Goal: Task Accomplishment & Management: Manage account settings

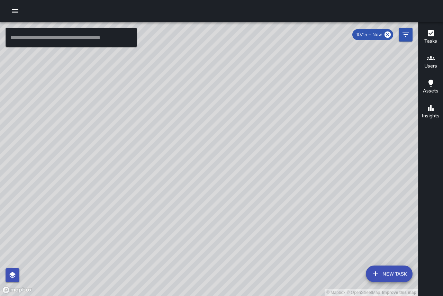
click at [12, 8] on icon "button" at bounding box center [15, 11] width 8 height 8
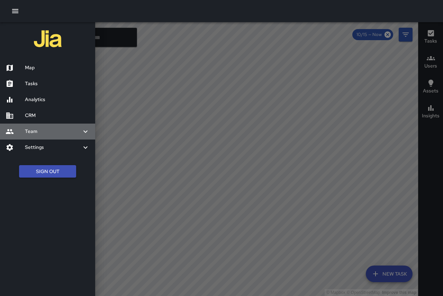
click at [40, 130] on h6 "Team" at bounding box center [53, 132] width 56 height 8
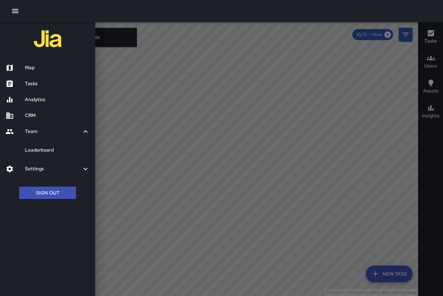
click at [40, 130] on h6 "Team" at bounding box center [53, 132] width 56 height 8
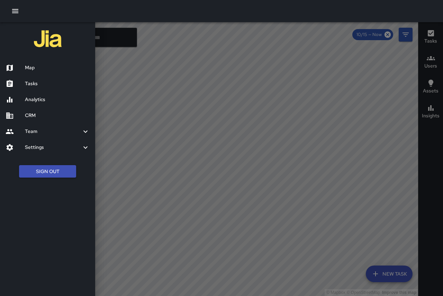
click at [45, 147] on h6 "Settings" at bounding box center [53, 148] width 56 height 8
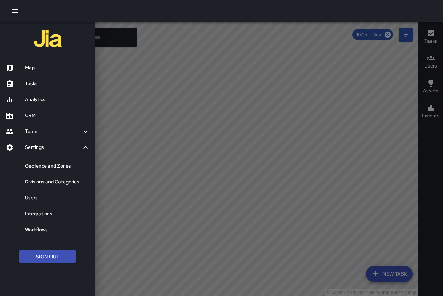
click at [435, 97] on div at bounding box center [221, 148] width 443 height 296
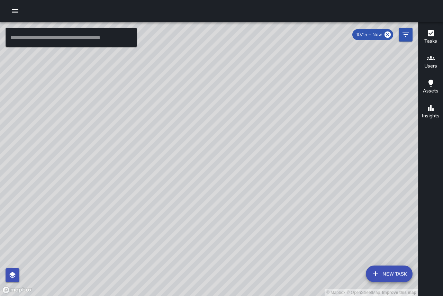
click at [429, 64] on h6 "Users" at bounding box center [430, 66] width 13 height 8
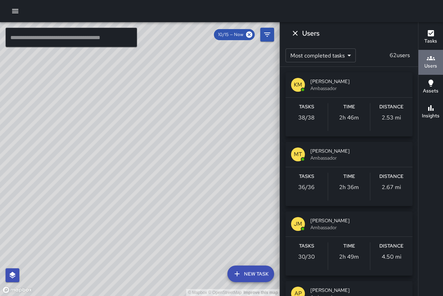
click at [429, 64] on h6 "Users" at bounding box center [430, 66] width 13 height 8
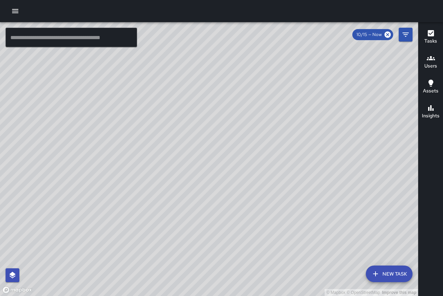
drag, startPoint x: 368, startPoint y: 176, endPoint x: 333, endPoint y: 154, distance: 41.8
click at [333, 154] on div "© Mapbox © OpenStreetMap Improve this map" at bounding box center [209, 159] width 418 height 274
click at [247, 134] on div "© Mapbox © OpenStreetMap Improve this map" at bounding box center [209, 159] width 418 height 274
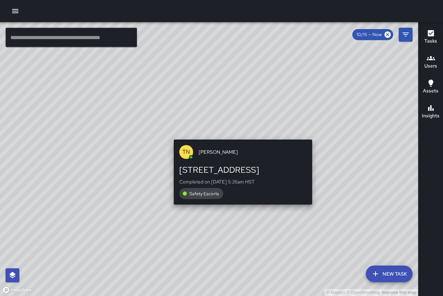
click at [240, 135] on div "© Mapbox © OpenStreetMap Improve this map TN [PERSON_NAME][GEOGRAPHIC_DATA][STR…" at bounding box center [209, 159] width 418 height 274
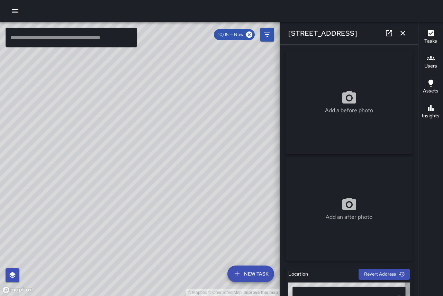
type input "**********"
click at [147, 160] on div "© Mapbox © OpenStreetMap Improve this map" at bounding box center [140, 159] width 280 height 274
click at [398, 34] on button "button" at bounding box center [403, 33] width 14 height 14
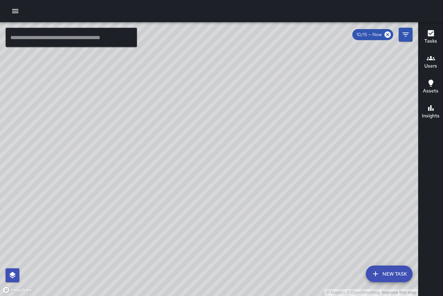
click at [128, 104] on div "© Mapbox © OpenStreetMap Improve this map TN [PERSON_NAME] Ambassador Tasks 8 /…" at bounding box center [209, 159] width 418 height 274
drag, startPoint x: 316, startPoint y: 211, endPoint x: 252, endPoint y: 116, distance: 114.4
click at [252, 116] on div "© Mapbox © OpenStreetMap Improve this map" at bounding box center [209, 159] width 418 height 274
drag, startPoint x: 295, startPoint y: 222, endPoint x: 237, endPoint y: 143, distance: 98.6
click at [237, 143] on div "© Mapbox © OpenStreetMap Improve this map" at bounding box center [209, 159] width 418 height 274
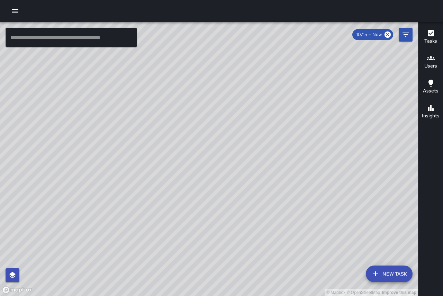
drag, startPoint x: 227, startPoint y: 95, endPoint x: 352, endPoint y: 168, distance: 143.7
click at [352, 168] on div "© Mapbox © OpenStreetMap Improve this map" at bounding box center [209, 159] width 418 height 274
click at [431, 28] on button "Tasks" at bounding box center [430, 37] width 25 height 25
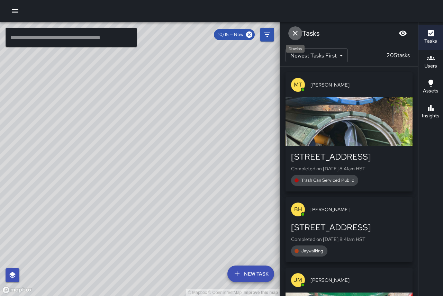
click at [298, 33] on icon "Dismiss" at bounding box center [295, 33] width 8 height 8
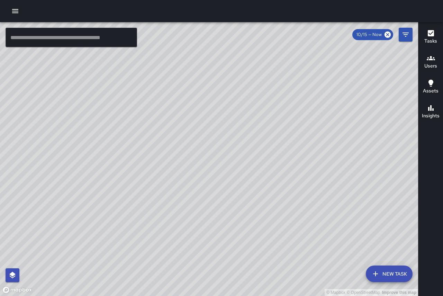
click at [431, 61] on icon "button" at bounding box center [431, 58] width 8 height 8
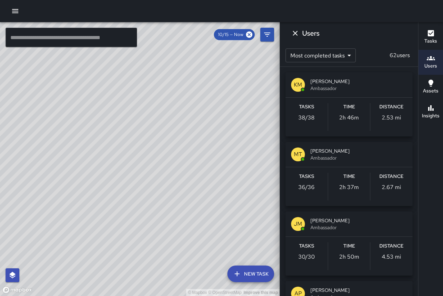
click at [431, 61] on icon "button" at bounding box center [431, 58] width 8 height 8
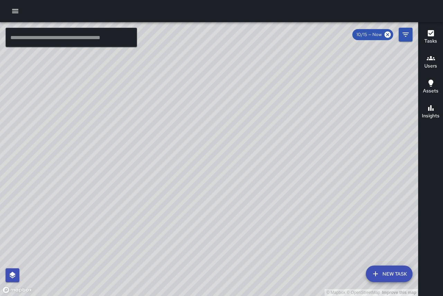
click at [439, 84] on button "Assets" at bounding box center [430, 87] width 25 height 25
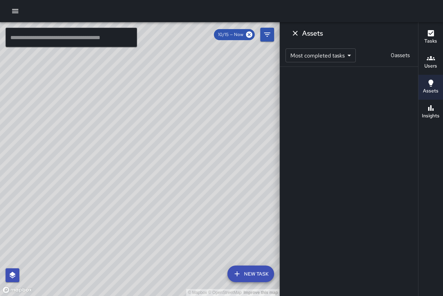
click at [439, 84] on button "Assets" at bounding box center [430, 87] width 25 height 25
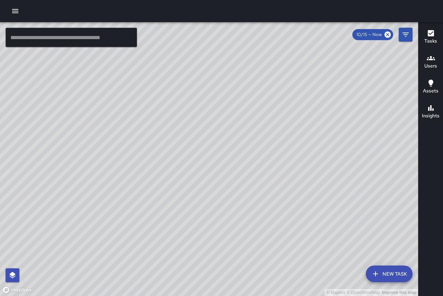
click at [435, 108] on div "Insights" at bounding box center [431, 112] width 18 height 16
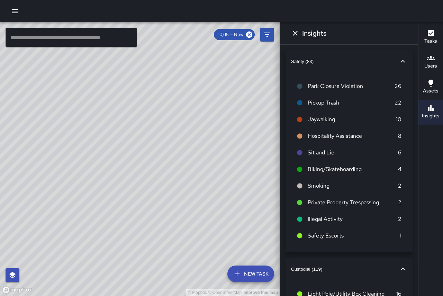
click at [400, 61] on icon "button" at bounding box center [403, 61] width 8 height 8
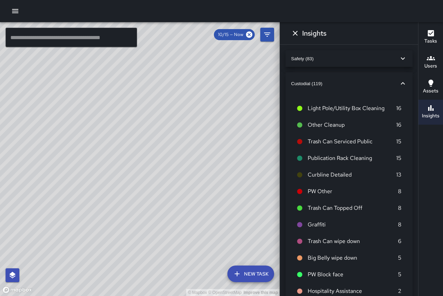
click at [401, 83] on icon "button" at bounding box center [403, 83] width 8 height 8
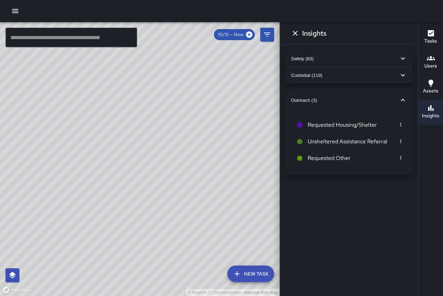
click at [402, 99] on icon "button" at bounding box center [403, 100] width 8 height 8
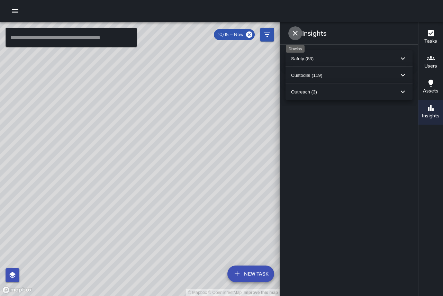
click at [298, 35] on icon "Dismiss" at bounding box center [295, 33] width 8 height 8
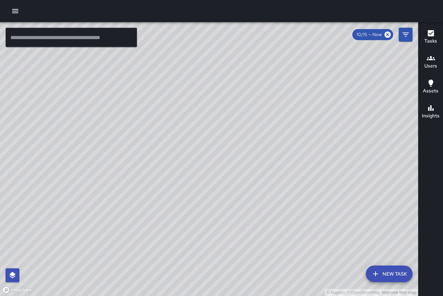
click at [18, 10] on icon "button" at bounding box center [15, 11] width 6 height 4
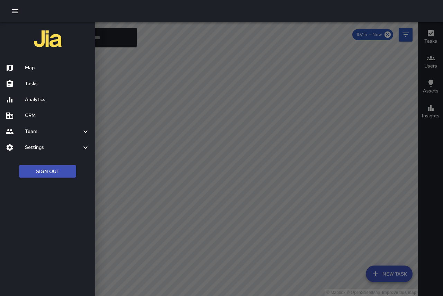
click at [44, 66] on h6 "Map" at bounding box center [57, 68] width 65 height 8
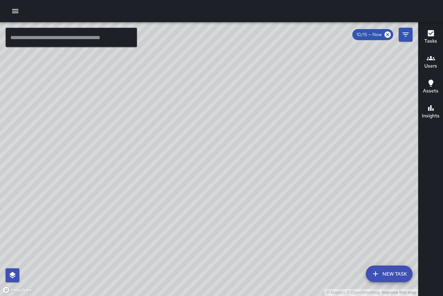
click at [16, 12] on icon "button" at bounding box center [15, 11] width 8 height 8
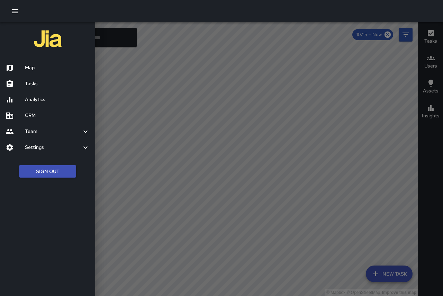
click at [78, 85] on h6 "Tasks" at bounding box center [57, 84] width 65 height 8
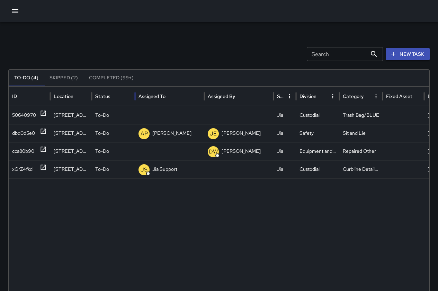
click at [108, 89] on div "Status" at bounding box center [113, 95] width 36 height 19
click at [110, 78] on button "Completed (99+)" at bounding box center [111, 78] width 56 height 17
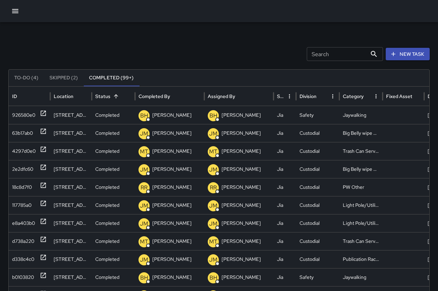
click at [110, 78] on button "Completed (99+)" at bounding box center [111, 78] width 56 height 17
click at [15, 12] on icon "button" at bounding box center [15, 11] width 8 height 8
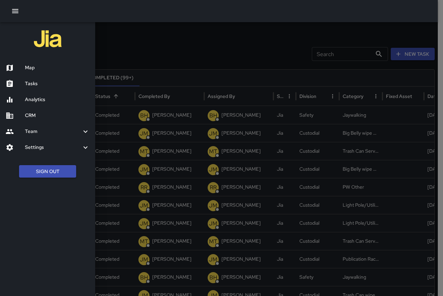
click at [27, 96] on h6 "Analytics" at bounding box center [57, 100] width 65 height 8
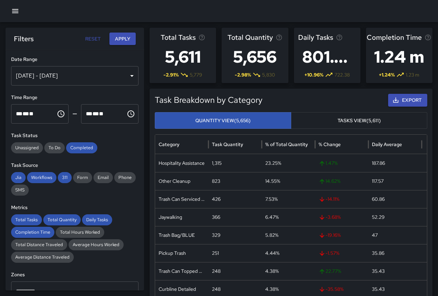
click at [388, 56] on h3 "1.24 m" at bounding box center [398, 57] width 65 height 28
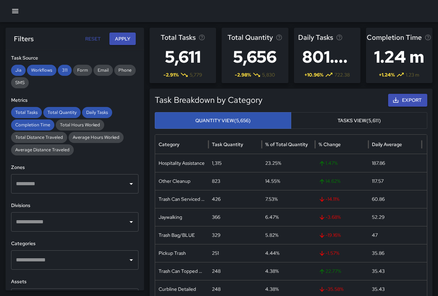
scroll to position [145, 0]
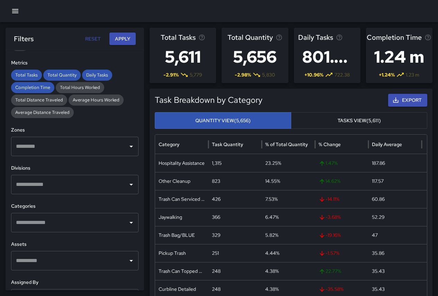
click at [10, 12] on button "button" at bounding box center [15, 11] width 14 height 14
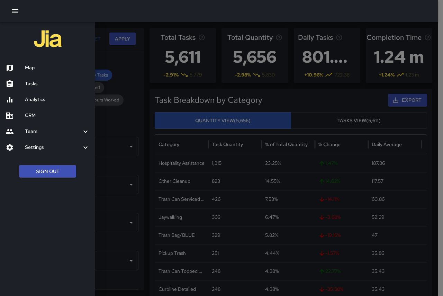
click at [37, 115] on h6 "CRM" at bounding box center [57, 116] width 65 height 8
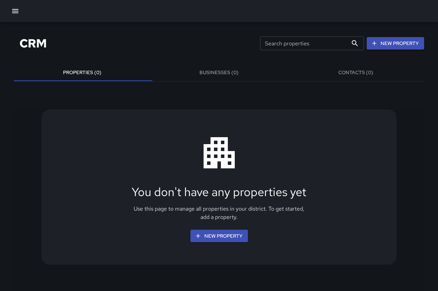
click at [226, 72] on button "Businesses (0)" at bounding box center [219, 72] width 137 height 17
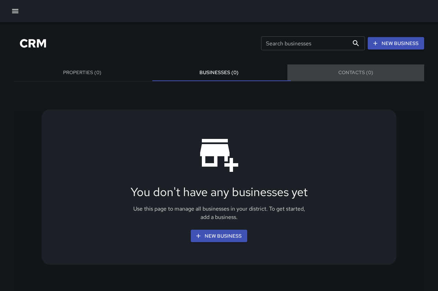
click at [351, 69] on button "Contacts (0)" at bounding box center [355, 72] width 137 height 17
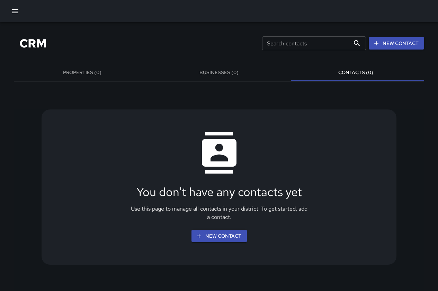
click at [98, 65] on button "Properties (0)" at bounding box center [82, 72] width 137 height 17
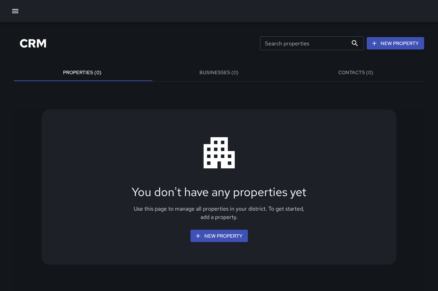
click at [13, 8] on icon "button" at bounding box center [15, 11] width 8 height 8
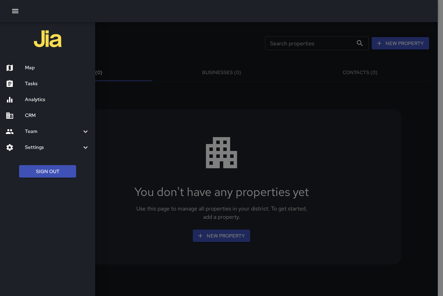
click at [56, 130] on h6 "Team" at bounding box center [53, 132] width 56 height 8
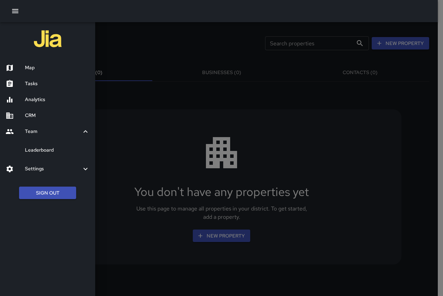
click at [49, 151] on h6 "Leaderboard" at bounding box center [57, 150] width 65 height 8
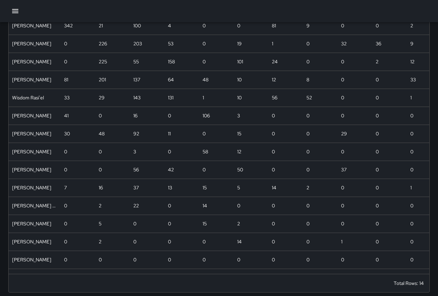
scroll to position [70, 0]
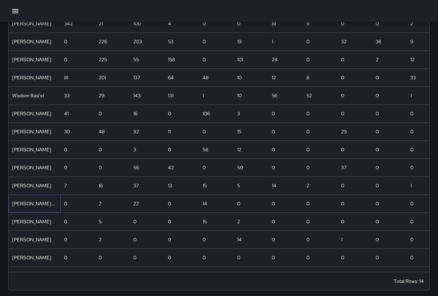
click at [41, 204] on div "[PERSON_NAME] Tiny [PERSON_NAME]" at bounding box center [35, 203] width 52 height 18
click at [44, 202] on div "[PERSON_NAME] Tiny [PERSON_NAME]" at bounding box center [35, 203] width 52 height 18
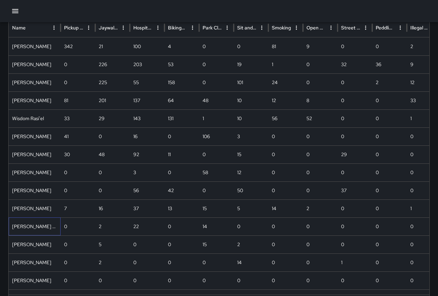
scroll to position [36, 0]
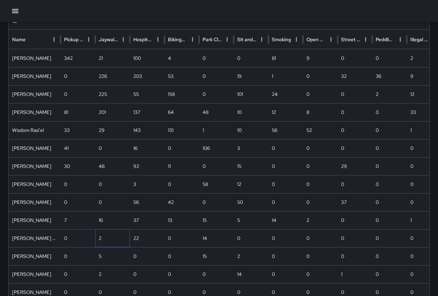
click at [100, 239] on div "2" at bounding box center [112, 238] width 35 height 18
click at [139, 235] on div "22" at bounding box center [147, 238] width 35 height 18
click at [113, 235] on div "2" at bounding box center [112, 238] width 35 height 18
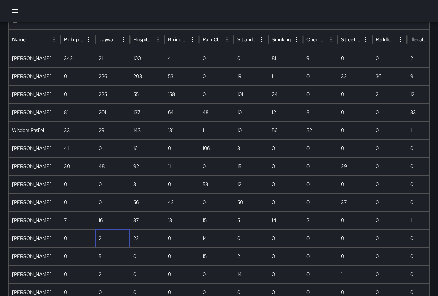
click at [109, 236] on div "2" at bounding box center [112, 238] width 35 height 18
click at [43, 238] on div "[PERSON_NAME] Tiny [PERSON_NAME]" at bounding box center [35, 238] width 52 height 18
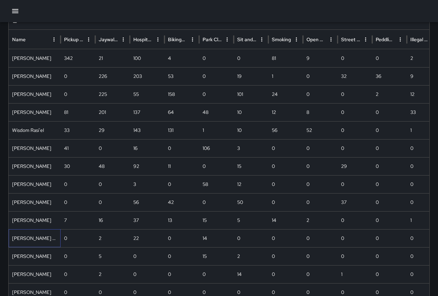
click at [43, 238] on div "[PERSON_NAME] Tiny [PERSON_NAME]" at bounding box center [35, 238] width 52 height 18
click at [18, 10] on icon "button" at bounding box center [15, 11] width 8 height 8
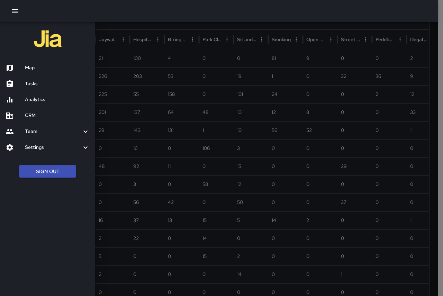
click at [54, 124] on div "Team" at bounding box center [47, 132] width 95 height 16
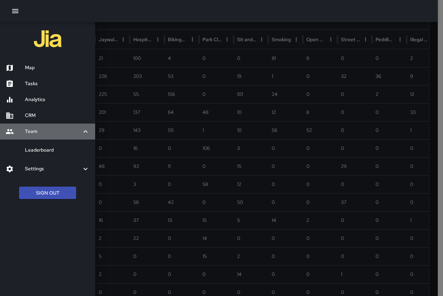
click at [55, 124] on div "Team" at bounding box center [47, 132] width 95 height 16
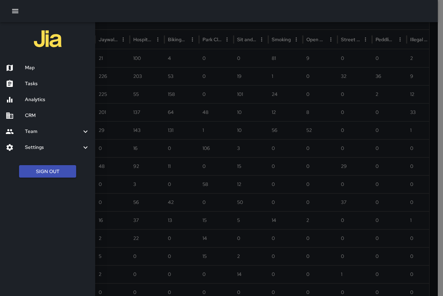
click at [46, 96] on h6 "Analytics" at bounding box center [57, 100] width 65 height 8
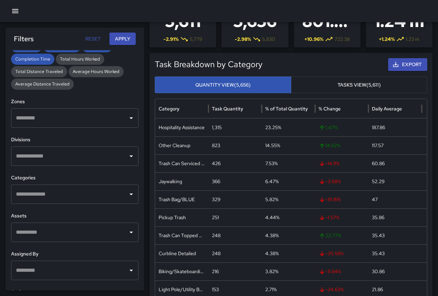
scroll to position [206, 0]
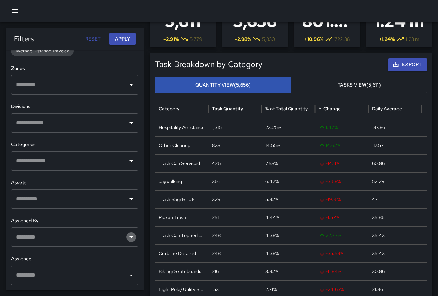
click at [127, 238] on icon "Open" at bounding box center [131, 237] width 8 height 8
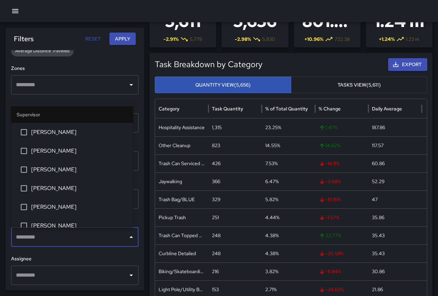
click at [127, 238] on icon "Close" at bounding box center [131, 237] width 8 height 8
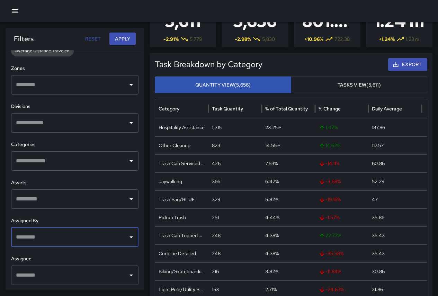
click at [127, 238] on icon "Open" at bounding box center [131, 237] width 8 height 8
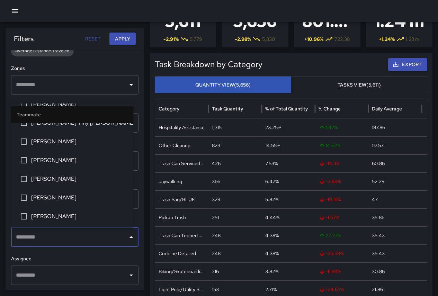
scroll to position [481, 0]
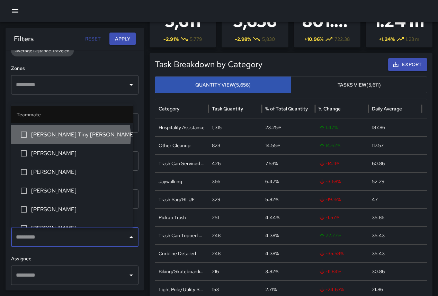
click at [70, 136] on span "[PERSON_NAME] Tiny [PERSON_NAME]" at bounding box center [79, 134] width 97 height 8
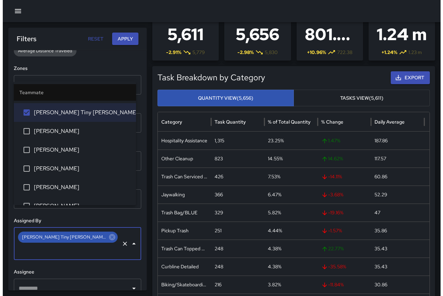
scroll to position [0, 0]
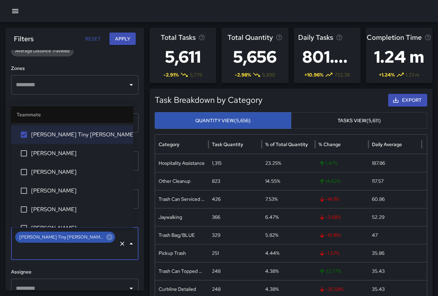
click at [116, 37] on button "Apply" at bounding box center [122, 39] width 26 height 13
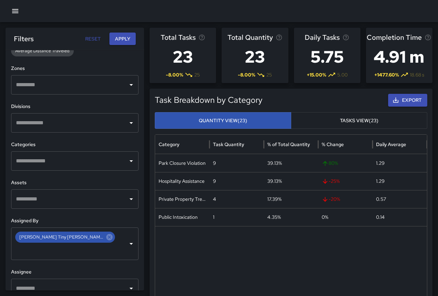
click at [313, 118] on button "Tasks View (23)" at bounding box center [359, 120] width 136 height 17
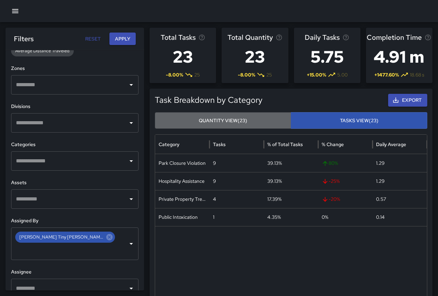
click at [248, 116] on button "Quantity View (23)" at bounding box center [223, 120] width 136 height 17
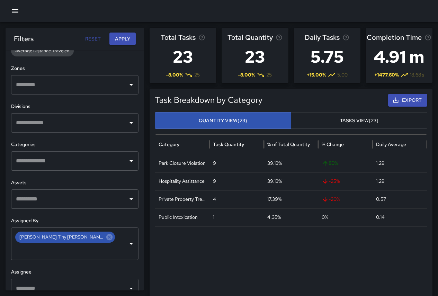
click at [318, 118] on button "Tasks View (23)" at bounding box center [359, 120] width 136 height 17
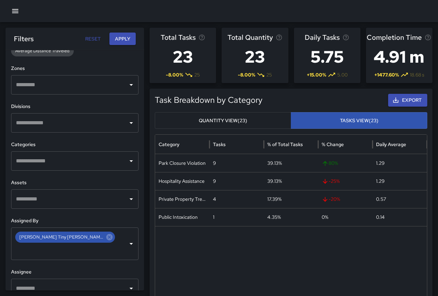
click at [268, 116] on button "Quantity View (23)" at bounding box center [223, 120] width 136 height 17
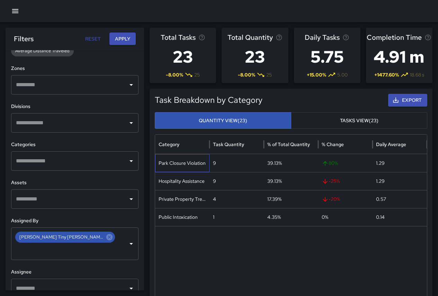
click at [192, 161] on div "Park Closure Violation" at bounding box center [182, 163] width 54 height 18
click at [216, 163] on div "9" at bounding box center [236, 163] width 54 height 18
click at [202, 179] on div "Hospitality Assistance" at bounding box center [182, 181] width 54 height 18
click at [222, 180] on div "9" at bounding box center [236, 181] width 54 height 18
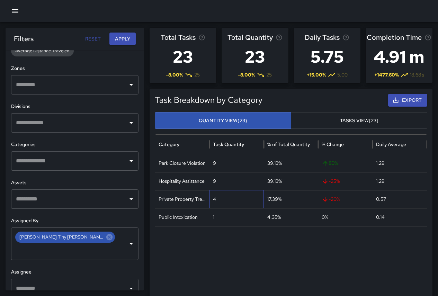
click at [214, 200] on div "4" at bounding box center [236, 199] width 54 height 18
click at [199, 203] on div "Private Property Trespassing" at bounding box center [182, 199] width 54 height 18
click at [203, 219] on div "Public Intoxication" at bounding box center [182, 217] width 54 height 18
click at [231, 220] on div "1" at bounding box center [236, 217] width 54 height 18
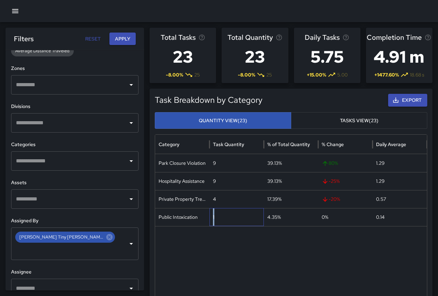
click at [231, 220] on div "1" at bounding box center [236, 217] width 54 height 18
click at [86, 40] on button "Reset" at bounding box center [93, 39] width 22 height 13
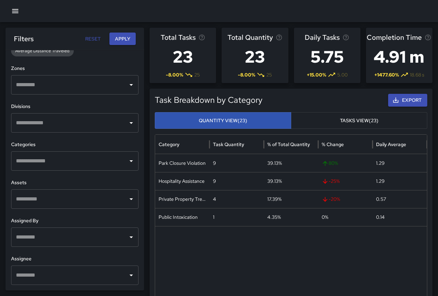
click at [128, 38] on button "Apply" at bounding box center [122, 39] width 26 height 13
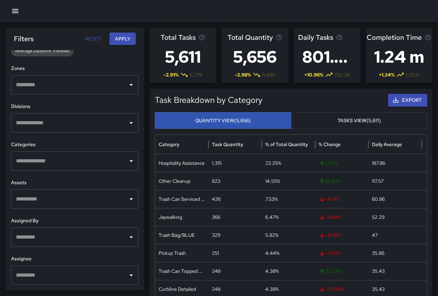
click at [17, 14] on icon "button" at bounding box center [15, 11] width 8 height 8
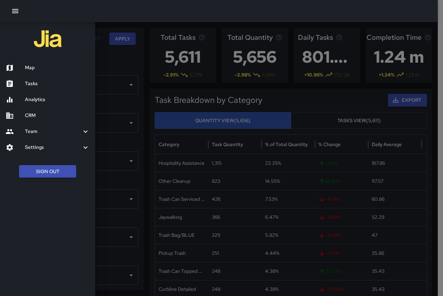
click at [29, 66] on h6 "Map" at bounding box center [57, 68] width 65 height 8
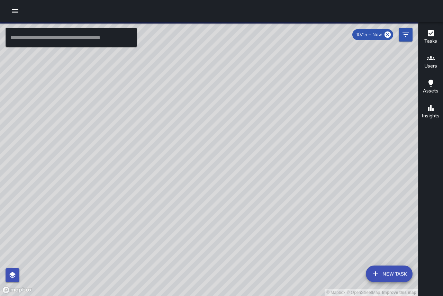
click at [67, 36] on input "text" at bounding box center [71, 37] width 131 height 19
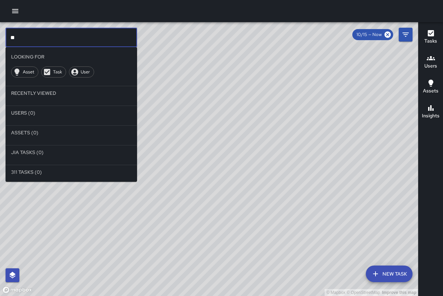
type input "*"
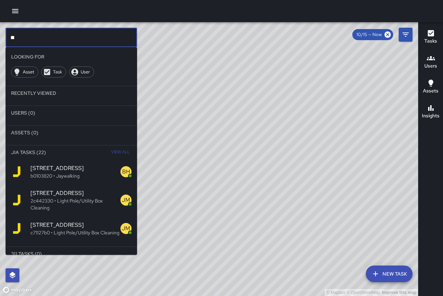
type input "*"
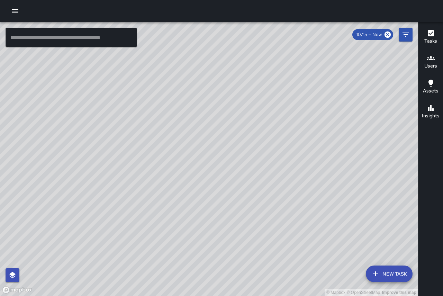
drag, startPoint x: 345, startPoint y: 224, endPoint x: 274, endPoint y: 189, distance: 79.2
click at [274, 189] on div "© Mapbox © OpenStreetMap Improve this map" at bounding box center [209, 159] width 418 height 274
drag, startPoint x: 221, startPoint y: 168, endPoint x: 267, endPoint y: 218, distance: 68.5
click at [267, 218] on div "© Mapbox © OpenStreetMap Improve this map" at bounding box center [209, 159] width 418 height 274
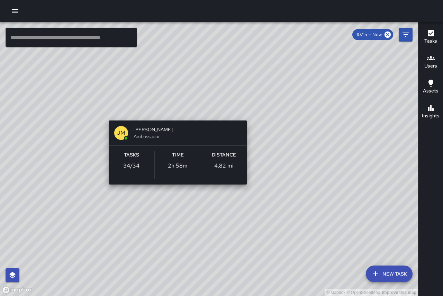
click at [172, 111] on div "© Mapbox © OpenStreetMap Improve this map [PERSON_NAME] [PERSON_NAME] Ambassado…" at bounding box center [209, 159] width 418 height 274
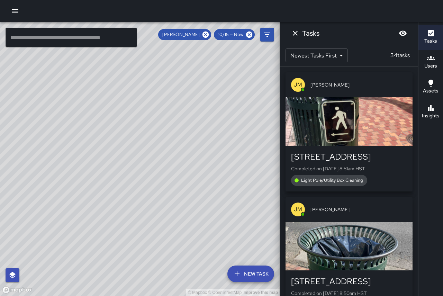
click at [348, 114] on div "button" at bounding box center [348, 121] width 127 height 48
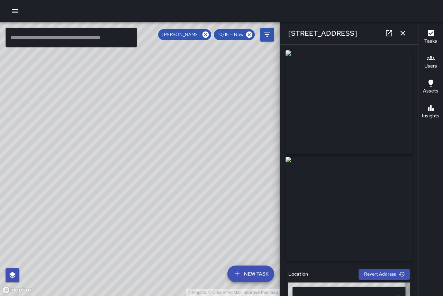
type input "**********"
click at [400, 29] on icon "button" at bounding box center [403, 33] width 8 height 8
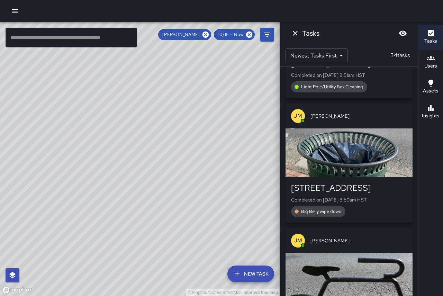
scroll to position [96, 0]
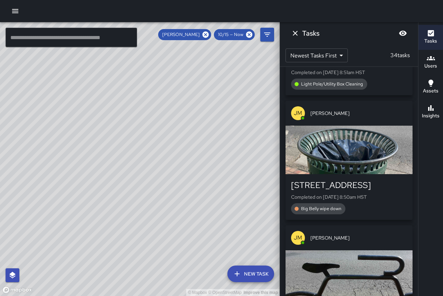
click at [369, 160] on div "button" at bounding box center [348, 150] width 127 height 48
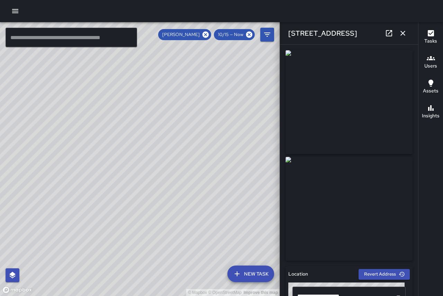
click at [404, 34] on icon "button" at bounding box center [403, 33] width 8 height 8
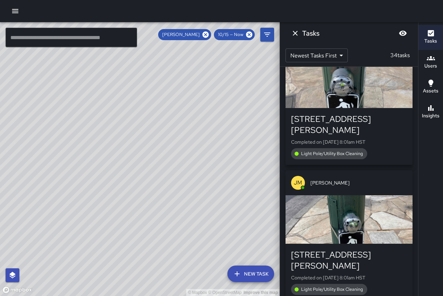
scroll to position [3514, 0]
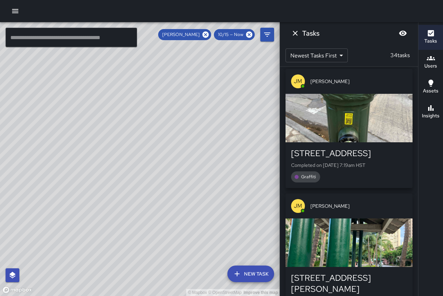
click at [356, 218] on div "button" at bounding box center [348, 242] width 127 height 48
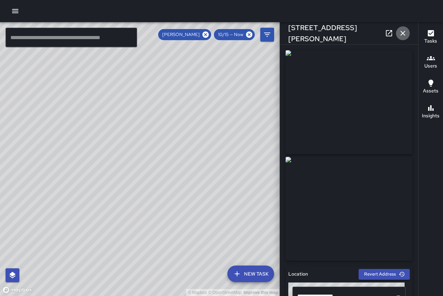
click at [406, 32] on icon "button" at bounding box center [403, 33] width 8 height 8
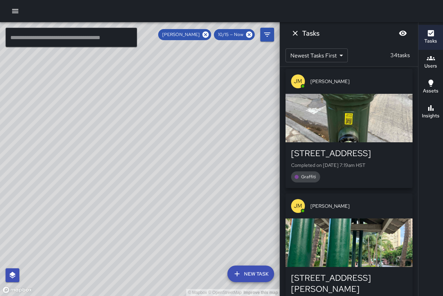
click at [381, 103] on div "button" at bounding box center [348, 118] width 127 height 48
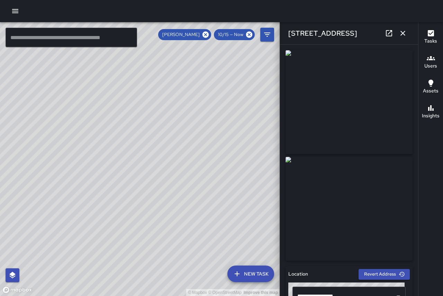
click at [402, 38] on button "button" at bounding box center [403, 33] width 14 height 14
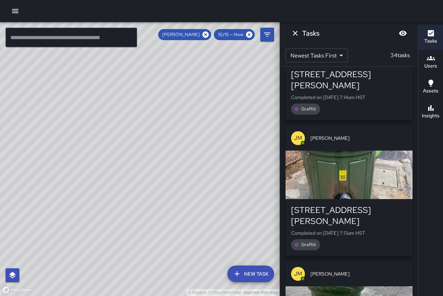
scroll to position [3731, 0]
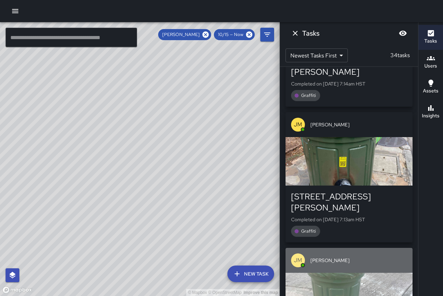
click at [388, 273] on div "button" at bounding box center [348, 297] width 127 height 48
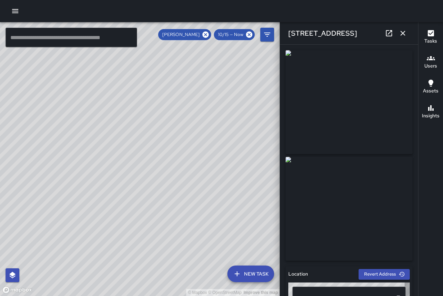
type input "**********"
click at [407, 32] on icon "button" at bounding box center [403, 33] width 8 height 8
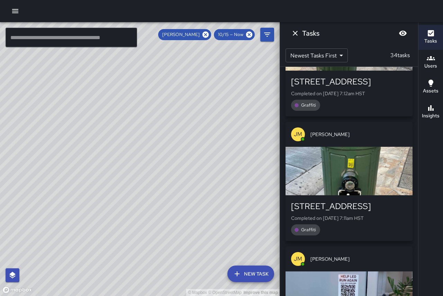
scroll to position [4008, 0]
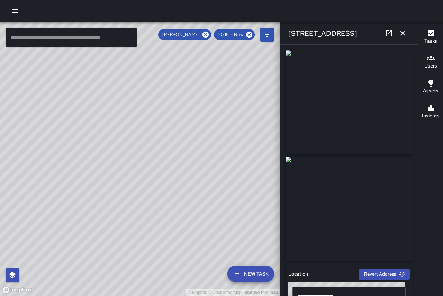
scroll to position [4133, 0]
click at [405, 35] on icon "button" at bounding box center [402, 33] width 5 height 5
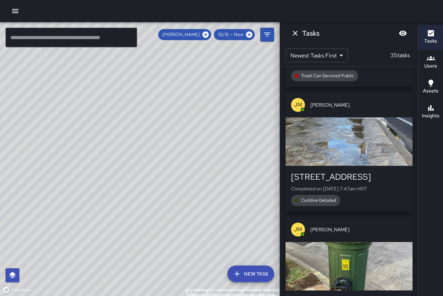
scroll to position [3352, 0]
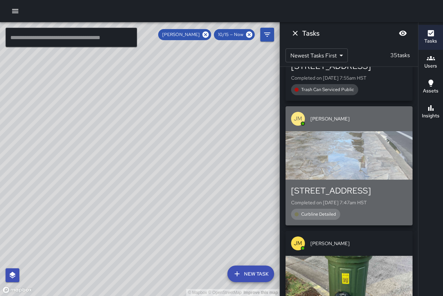
click at [361, 135] on div "button" at bounding box center [348, 155] width 127 height 48
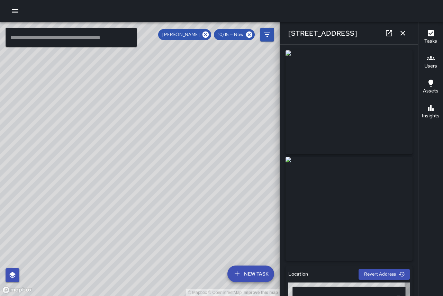
type input "**********"
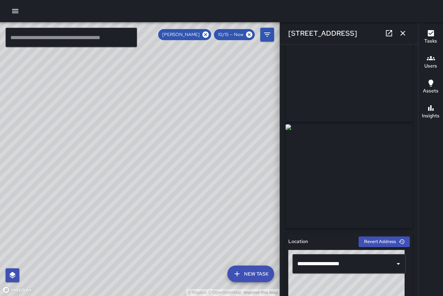
scroll to position [0, 0]
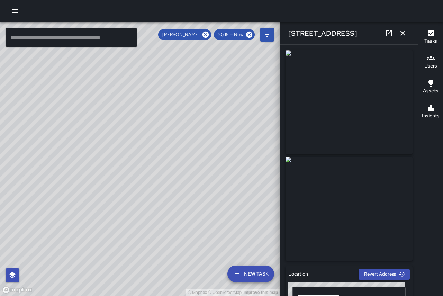
click at [406, 31] on icon "button" at bounding box center [403, 33] width 8 height 8
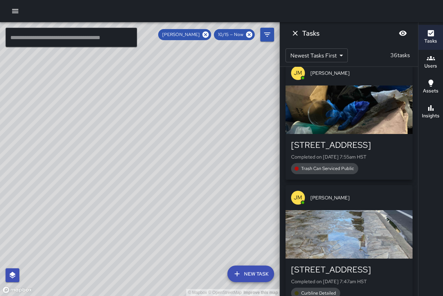
scroll to position [3347, 0]
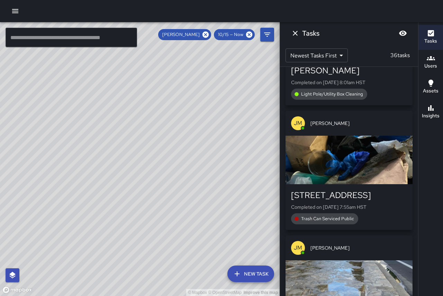
click at [364, 136] on div "button" at bounding box center [348, 160] width 127 height 48
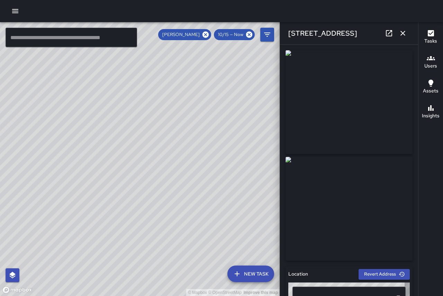
type input "**********"
click at [404, 30] on icon "button" at bounding box center [403, 33] width 8 height 8
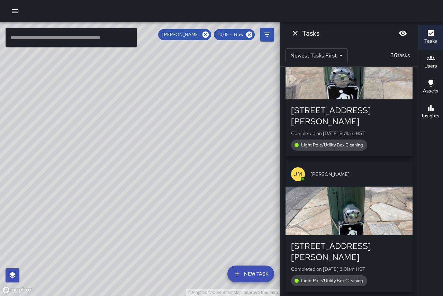
scroll to position [3146, 0]
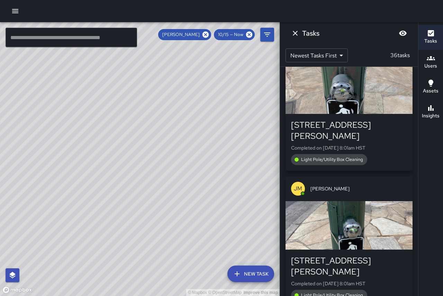
click at [351, 181] on div "[PERSON_NAME] [PERSON_NAME]" at bounding box center [348, 188] width 127 height 25
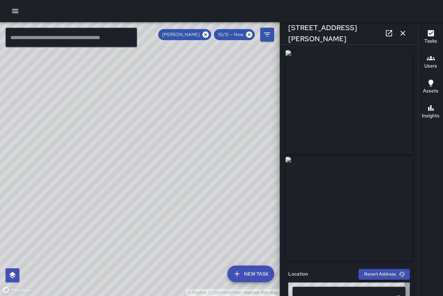
type input "**********"
click at [403, 33] on icon "button" at bounding box center [402, 33] width 5 height 5
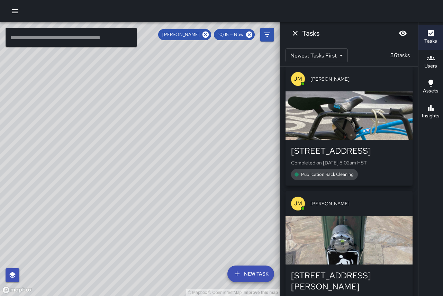
scroll to position [2974, 0]
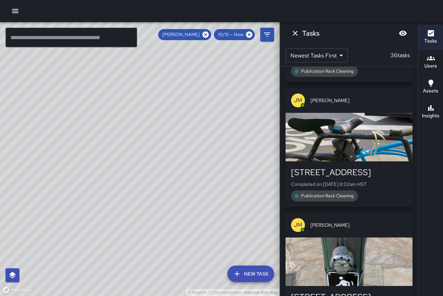
click at [383, 181] on p "Completed on [DATE] 8:02am HST" at bounding box center [349, 184] width 116 height 7
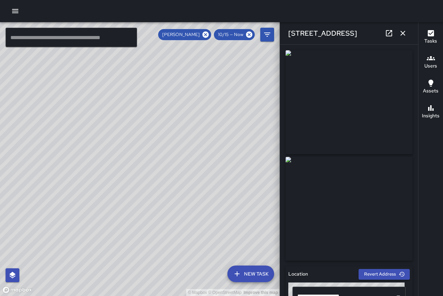
click at [410, 34] on div "[STREET_ADDRESS]" at bounding box center [349, 33] width 138 height 22
click at [405, 34] on icon "button" at bounding box center [403, 33] width 8 height 8
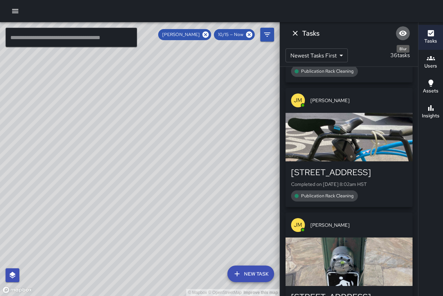
click at [406, 33] on icon "Blur" at bounding box center [403, 33] width 8 height 5
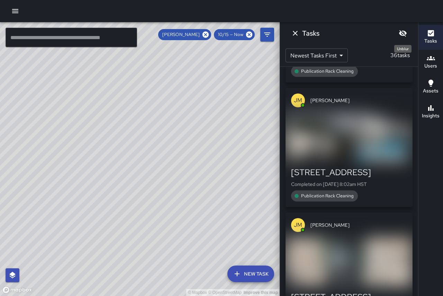
click at [406, 33] on icon "Unblur" at bounding box center [403, 33] width 8 height 7
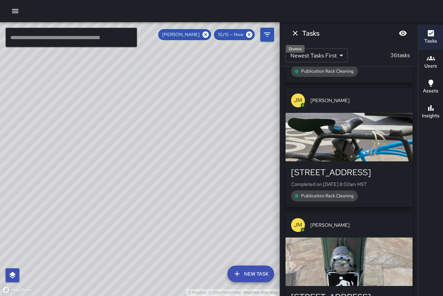
click at [299, 34] on icon "Dismiss" at bounding box center [295, 33] width 8 height 8
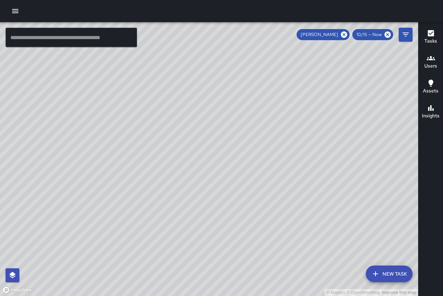
click at [371, 34] on span "10/15 — Now" at bounding box center [369, 34] width 34 height 7
click at [376, 34] on span "10/15 — Now" at bounding box center [369, 34] width 34 height 7
click at [406, 33] on icon "Filters" at bounding box center [405, 35] width 6 height 4
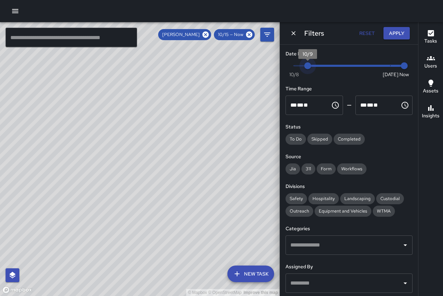
type input "*"
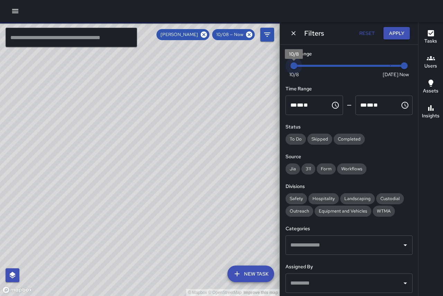
drag, startPoint x: 386, startPoint y: 64, endPoint x: 271, endPoint y: 58, distance: 115.4
click at [271, 58] on div "© Mapbox © OpenStreetMap Improve this map ​ New Task [PERSON_NAME] 10/08 — Now …" at bounding box center [221, 159] width 443 height 274
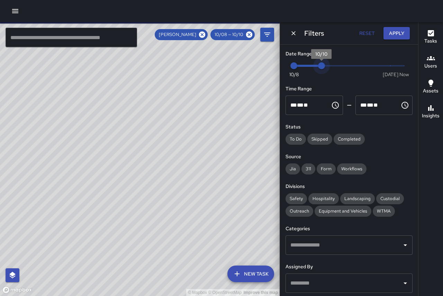
drag, startPoint x: 398, startPoint y: 67, endPoint x: 317, endPoint y: 66, distance: 80.3
click at [318, 66] on span "10/10" at bounding box center [321, 65] width 7 height 7
type input "*"
drag, startPoint x: 321, startPoint y: 65, endPoint x: 292, endPoint y: 65, distance: 28.4
click at [292, 65] on div "Now [DATE] 10/8 10/9" at bounding box center [348, 70] width 127 height 19
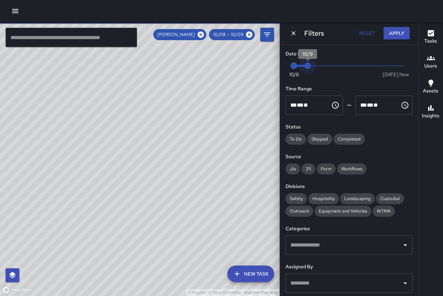
drag, startPoint x: 307, startPoint y: 66, endPoint x: 286, endPoint y: 65, distance: 20.4
click at [286, 65] on div "Now [DATE] 10/8 10/9" at bounding box center [348, 70] width 127 height 19
click at [397, 31] on button "Apply" at bounding box center [396, 33] width 26 height 13
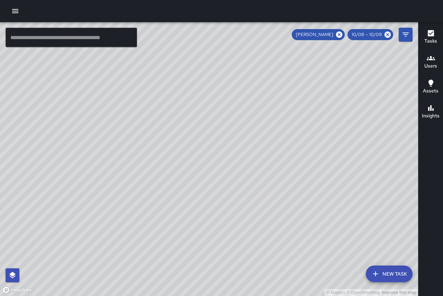
click at [357, 34] on span "10/08 — 10/09" at bounding box center [366, 34] width 38 height 7
click at [407, 36] on icon "Filters" at bounding box center [405, 34] width 8 height 8
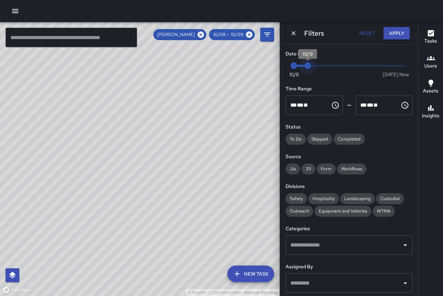
drag, startPoint x: 304, startPoint y: 64, endPoint x: 287, endPoint y: 63, distance: 17.3
click at [287, 63] on div "Now [DATE] 10/8 10/9" at bounding box center [348, 70] width 127 height 19
click at [293, 33] on icon "Dismiss" at bounding box center [293, 33] width 7 height 7
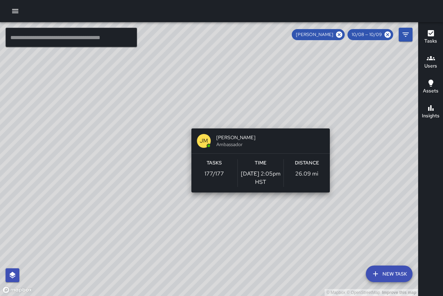
click at [258, 124] on div "© Mapbox © OpenStreetMap Improve this map [PERSON_NAME] [PERSON_NAME] Ambassado…" at bounding box center [209, 159] width 418 height 274
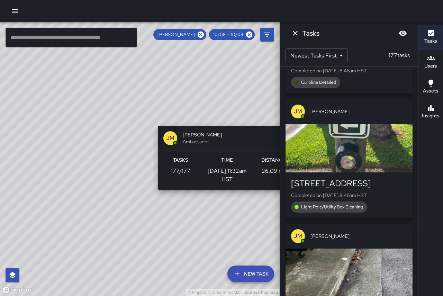
click at [230, 121] on div "© Mapbox © OpenStreetMap Improve this map [PERSON_NAME] [PERSON_NAME] Ambassado…" at bounding box center [140, 159] width 280 height 274
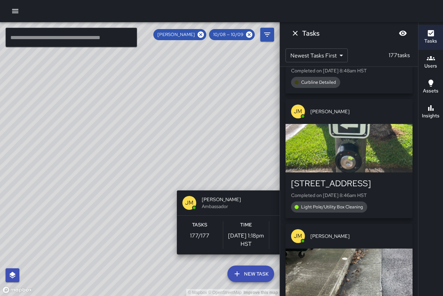
click at [249, 186] on div "© Mapbox © OpenStreetMap Improve this map [PERSON_NAME] [PERSON_NAME] Ambassado…" at bounding box center [140, 159] width 280 height 274
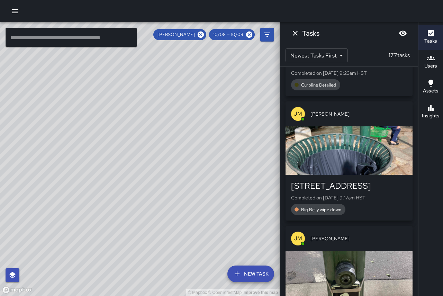
scroll to position [18090, 0]
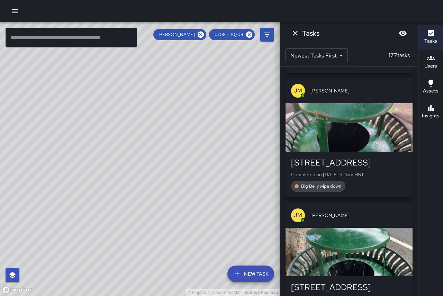
click at [382, 228] on div "button" at bounding box center [348, 252] width 127 height 48
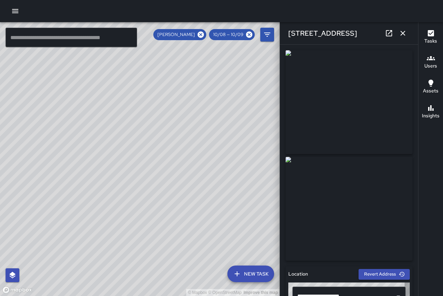
type input "**********"
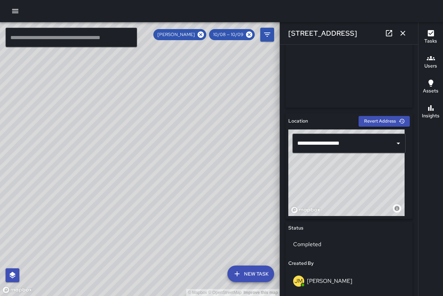
scroll to position [156, 0]
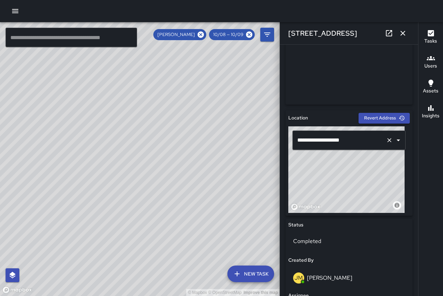
click at [394, 136] on icon "Open" at bounding box center [398, 140] width 8 height 8
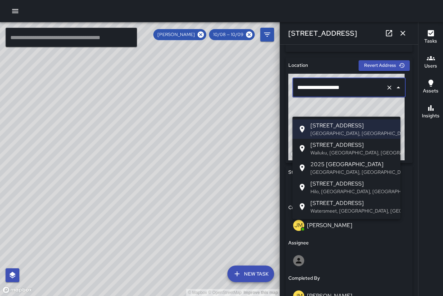
scroll to position [225, 0]
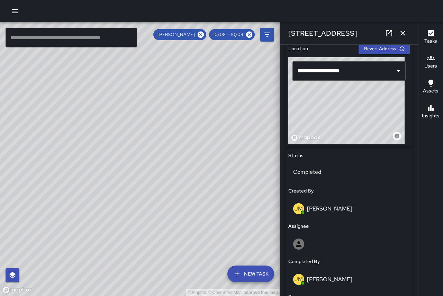
click at [368, 211] on div "[PERSON_NAME] [PERSON_NAME]" at bounding box center [349, 208] width 112 height 11
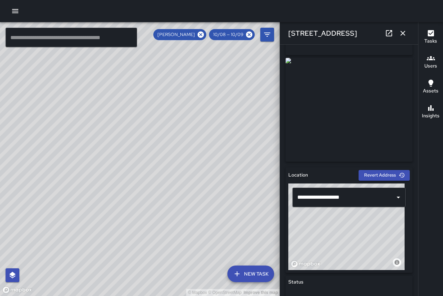
scroll to position [58, 0]
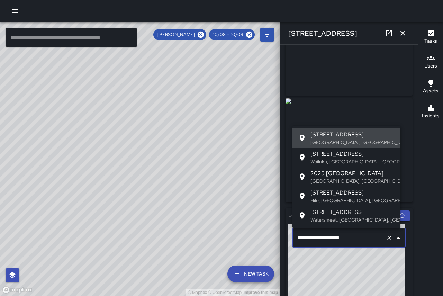
click at [360, 240] on input "**********" at bounding box center [339, 237] width 88 height 13
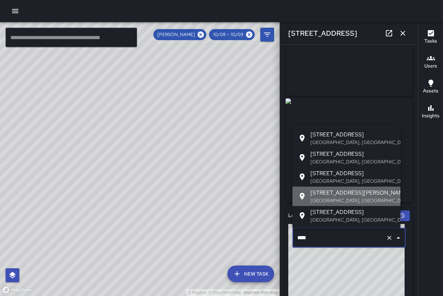
click at [344, 195] on span "[STREET_ADDRESS][PERSON_NAME]" at bounding box center [352, 193] width 84 height 8
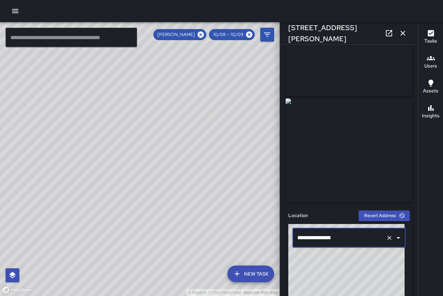
click at [374, 214] on button "Revert Address" at bounding box center [383, 215] width 51 height 11
type input "**********"
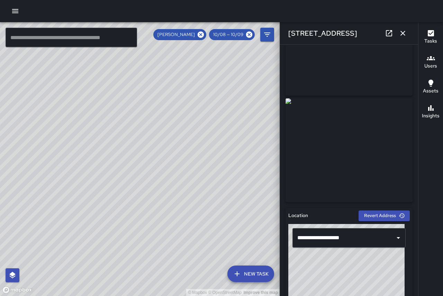
click at [344, 215] on div "Location" at bounding box center [323, 216] width 70 height 8
click at [389, 35] on icon at bounding box center [389, 33] width 8 height 8
click at [404, 31] on icon "button" at bounding box center [403, 33] width 8 height 8
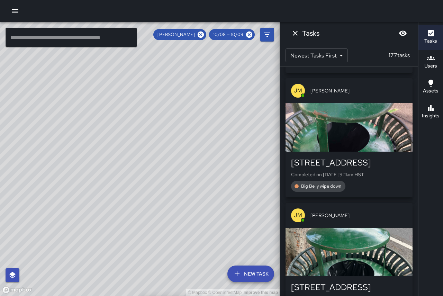
click at [262, 33] on button "Filters" at bounding box center [267, 35] width 14 height 14
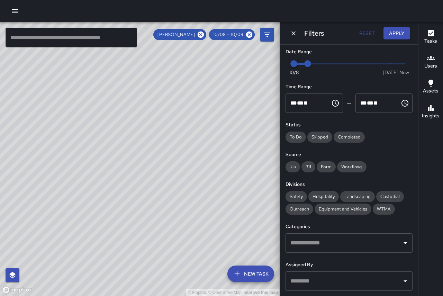
scroll to position [0, 0]
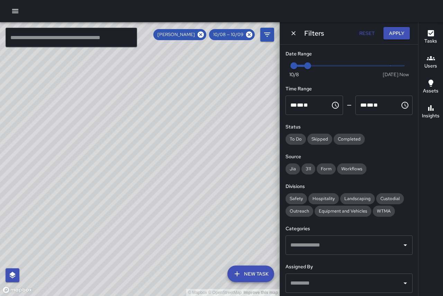
click at [258, 85] on div "© Mapbox © OpenStreetMap Improve this map" at bounding box center [140, 159] width 280 height 274
click at [292, 31] on icon "Dismiss" at bounding box center [293, 33] width 7 height 7
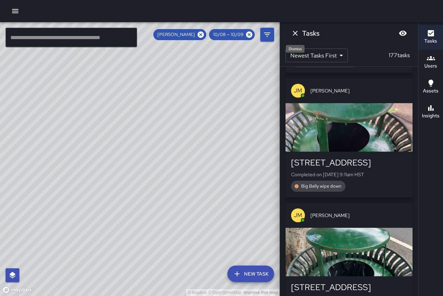
click at [296, 32] on icon "Dismiss" at bounding box center [295, 33] width 5 height 5
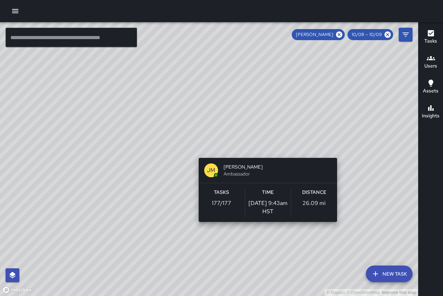
click at [265, 154] on div "© Mapbox © OpenStreetMap Improve this map [PERSON_NAME] [PERSON_NAME] Ambassado…" at bounding box center [209, 159] width 418 height 274
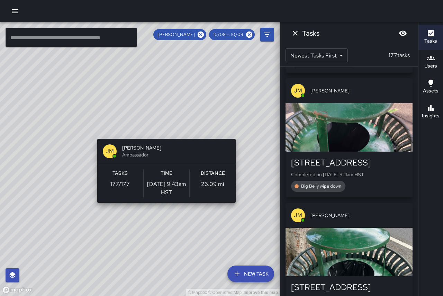
click at [169, 135] on div "© Mapbox © OpenStreetMap Improve this map [PERSON_NAME] [PERSON_NAME] Ambassado…" at bounding box center [140, 159] width 280 height 274
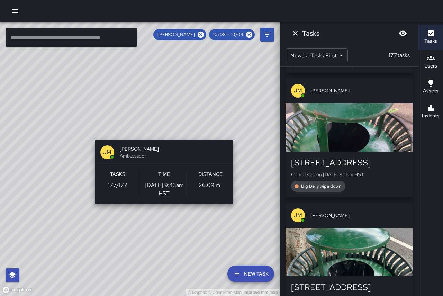
click at [167, 136] on div "© Mapbox © OpenStreetMap Improve this map [PERSON_NAME] [PERSON_NAME] Ambassado…" at bounding box center [140, 159] width 280 height 274
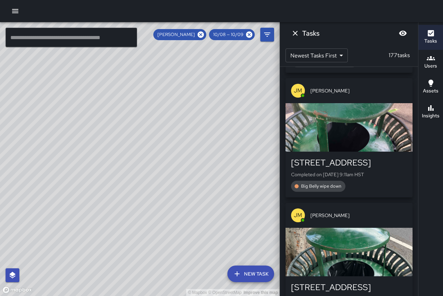
click at [294, 36] on icon "Dismiss" at bounding box center [295, 33] width 8 height 8
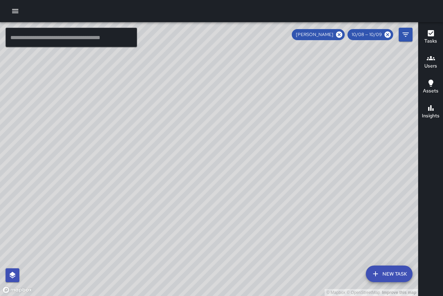
click at [434, 66] on h6 "Users" at bounding box center [430, 66] width 13 height 8
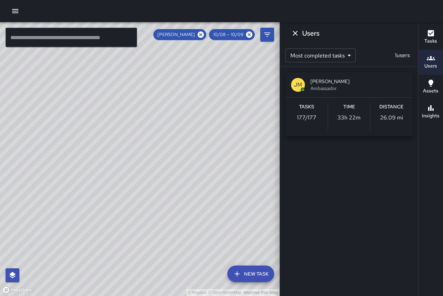
click at [434, 66] on h6 "Users" at bounding box center [430, 66] width 13 height 8
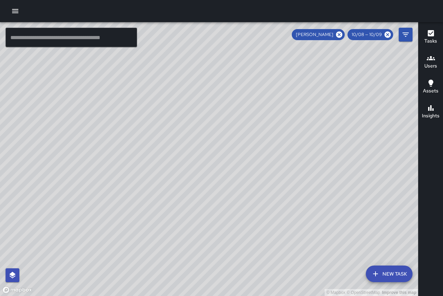
click at [441, 84] on button "Assets" at bounding box center [430, 87] width 25 height 25
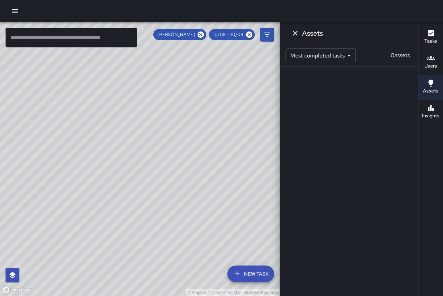
click at [441, 84] on button "Assets" at bounding box center [430, 87] width 25 height 25
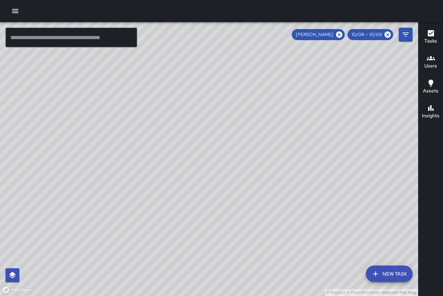
click at [436, 98] on button "Assets" at bounding box center [430, 87] width 25 height 25
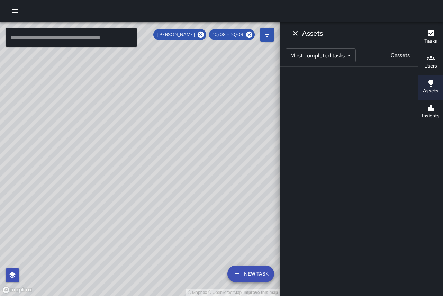
click at [435, 92] on h6 "Assets" at bounding box center [431, 91] width 16 height 8
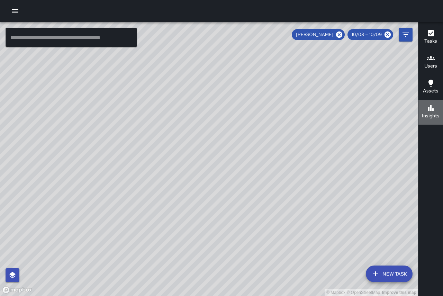
click at [433, 111] on icon "button" at bounding box center [431, 108] width 6 height 6
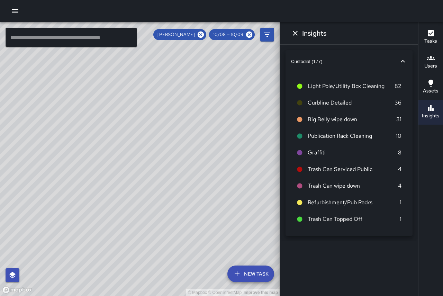
click at [347, 83] on span "Light Pole/Utility Box Cleaning" at bounding box center [351, 86] width 87 height 8
click at [400, 61] on icon "button" at bounding box center [403, 61] width 8 height 8
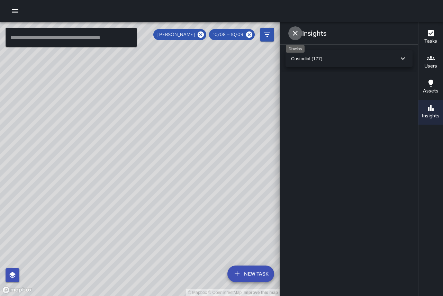
click at [295, 34] on icon "Dismiss" at bounding box center [295, 33] width 8 height 8
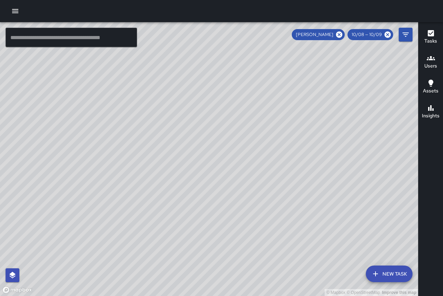
click at [442, 120] on button "Insights" at bounding box center [430, 112] width 25 height 25
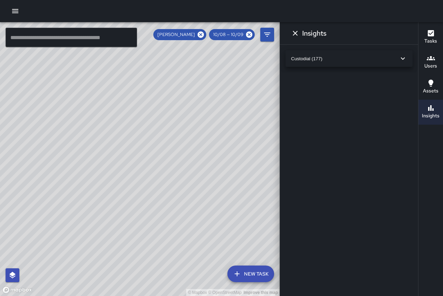
click at [336, 58] on span "Custodial (177)" at bounding box center [345, 58] width 108 height 5
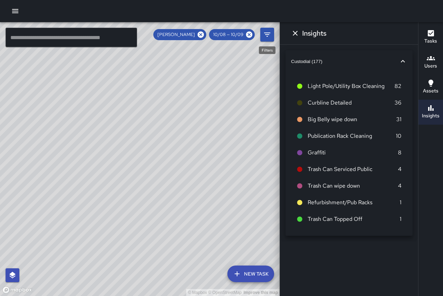
click at [264, 33] on icon "Filters" at bounding box center [267, 34] width 8 height 8
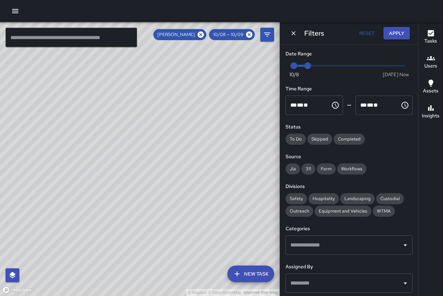
click at [366, 33] on button "Reset" at bounding box center [367, 33] width 22 height 13
type input "*"
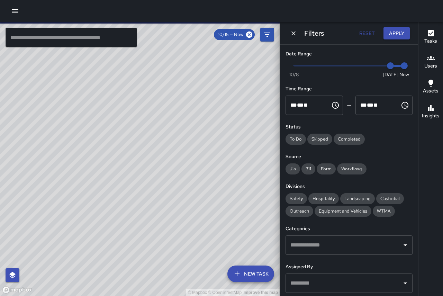
click at [391, 30] on button "Apply" at bounding box center [396, 33] width 26 height 13
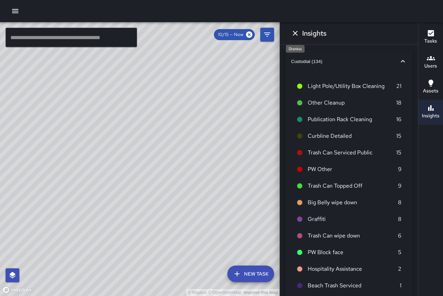
click at [298, 35] on icon "Dismiss" at bounding box center [295, 33] width 8 height 8
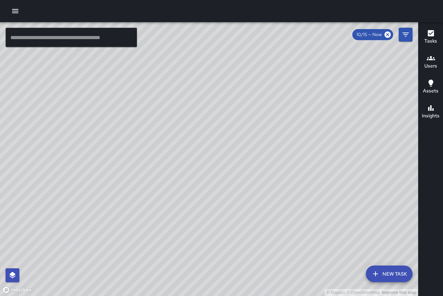
drag, startPoint x: 379, startPoint y: 128, endPoint x: 207, endPoint y: 75, distance: 180.5
click at [207, 75] on div "© Mapbox © OpenStreetMap Improve this map" at bounding box center [209, 159] width 418 height 274
drag, startPoint x: 280, startPoint y: 267, endPoint x: 230, endPoint y: 80, distance: 193.7
click at [230, 80] on div "© Mapbox © OpenStreetMap Improve this map" at bounding box center [209, 159] width 418 height 274
drag, startPoint x: 373, startPoint y: 229, endPoint x: 384, endPoint y: 266, distance: 38.8
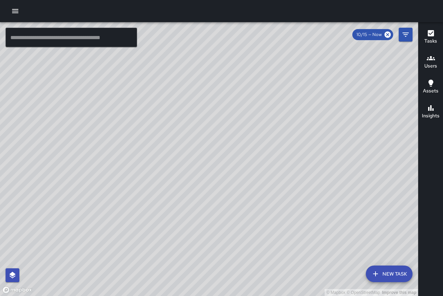
click at [384, 266] on div "© Mapbox © OpenStreetMap Improve this map ​ New Task 10/15 — Now Map Layers Tas…" at bounding box center [209, 159] width 418 height 274
drag, startPoint x: 264, startPoint y: 167, endPoint x: 299, endPoint y: 194, distance: 43.7
click at [299, 194] on div "© Mapbox © OpenStreetMap Improve this map" at bounding box center [209, 159] width 418 height 274
drag, startPoint x: 248, startPoint y: 199, endPoint x: 327, endPoint y: 148, distance: 94.1
click at [327, 148] on div "© Mapbox © OpenStreetMap Improve this map" at bounding box center [209, 159] width 418 height 274
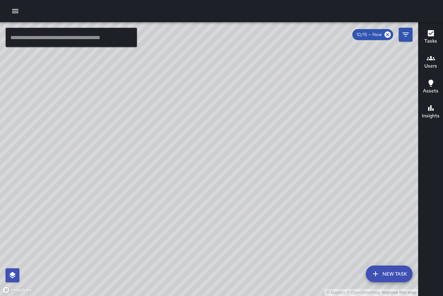
drag, startPoint x: 207, startPoint y: 215, endPoint x: 222, endPoint y: 179, distance: 39.0
click at [222, 179] on div "© Mapbox © OpenStreetMap Improve this map" at bounding box center [209, 159] width 418 height 274
drag, startPoint x: 180, startPoint y: 206, endPoint x: 165, endPoint y: 138, distance: 69.0
click at [165, 138] on div "© Mapbox © OpenStreetMap Improve this map" at bounding box center [209, 159] width 418 height 274
click at [291, 135] on div "© Mapbox © OpenStreetMap Improve this map" at bounding box center [209, 159] width 418 height 274
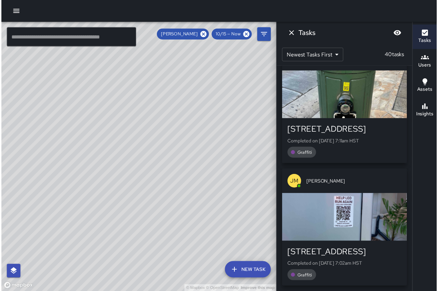
scroll to position [4759, 0]
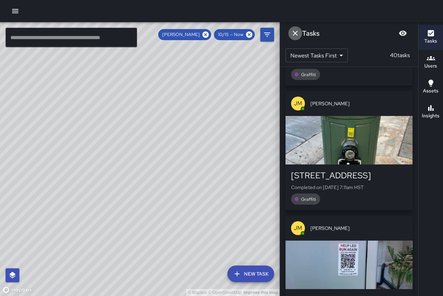
drag, startPoint x: 222, startPoint y: 53, endPoint x: 294, endPoint y: 35, distance: 74.1
click at [294, 35] on icon "Dismiss" at bounding box center [295, 33] width 8 height 8
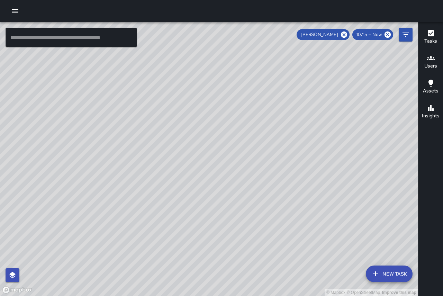
click at [233, 147] on div "© Mapbox © OpenStreetMap Improve this map" at bounding box center [209, 159] width 418 height 274
click at [192, 200] on div "© Mapbox © OpenStreetMap Improve this map" at bounding box center [209, 159] width 418 height 274
drag, startPoint x: 408, startPoint y: 34, endPoint x: 405, endPoint y: 37, distance: 3.9
click at [406, 36] on icon "Filters" at bounding box center [405, 34] width 8 height 8
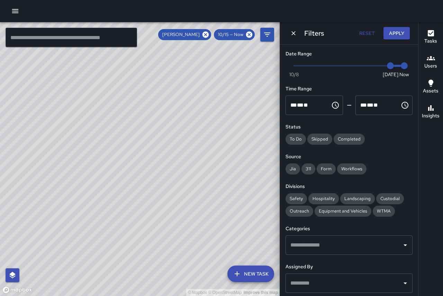
scroll to position [4884, 0]
click at [364, 36] on button "Reset" at bounding box center [367, 33] width 22 height 13
click at [292, 31] on icon "Dismiss" at bounding box center [293, 33] width 4 height 4
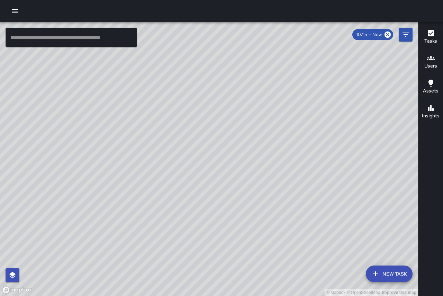
drag, startPoint x: 352, startPoint y: 208, endPoint x: 246, endPoint y: 124, distance: 134.5
click at [246, 124] on div "© Mapbox © OpenStreetMap Improve this map" at bounding box center [209, 159] width 418 height 274
drag, startPoint x: 262, startPoint y: 139, endPoint x: 318, endPoint y: 223, distance: 100.8
click at [318, 223] on div "© Mapbox © OpenStreetMap Improve this map" at bounding box center [209, 159] width 418 height 274
drag, startPoint x: 390, startPoint y: 229, endPoint x: 290, endPoint y: 135, distance: 137.6
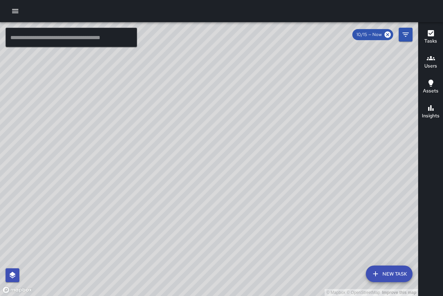
click at [290, 135] on div "© Mapbox © OpenStreetMap Improve this map" at bounding box center [209, 159] width 418 height 274
drag, startPoint x: 290, startPoint y: 133, endPoint x: 309, endPoint y: 208, distance: 77.1
click at [309, 208] on div "© Mapbox © OpenStreetMap Improve this map" at bounding box center [209, 159] width 418 height 274
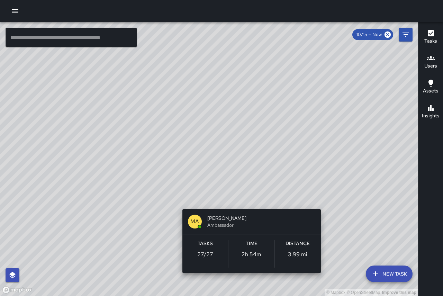
click at [248, 199] on div "© Mapbox © OpenStreetMap Improve this map MA [PERSON_NAME] Ambassador Tasks 27 …" at bounding box center [209, 159] width 418 height 274
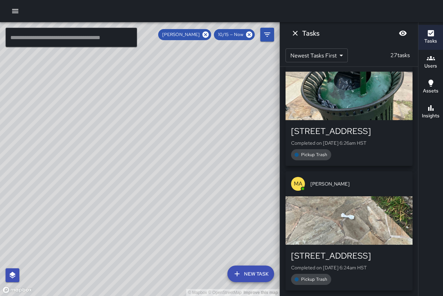
scroll to position [2816, 0]
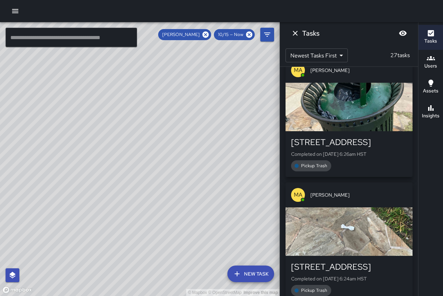
click at [329, 137] on div "[STREET_ADDRESS]" at bounding box center [349, 142] width 116 height 11
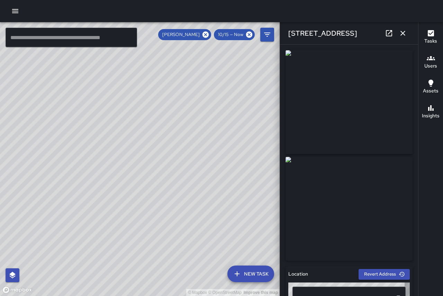
type input "**********"
click at [402, 31] on icon "button" at bounding box center [403, 33] width 8 height 8
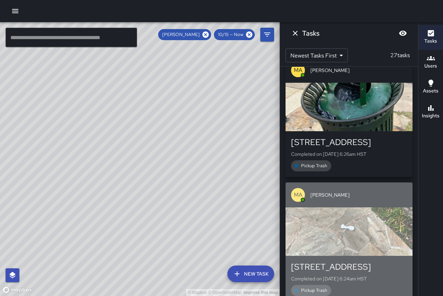
click at [331, 211] on div "button" at bounding box center [348, 231] width 127 height 48
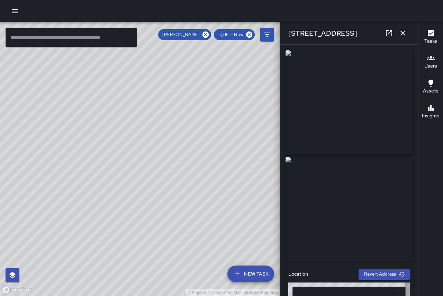
type input "**********"
click at [399, 33] on icon "button" at bounding box center [403, 33] width 8 height 8
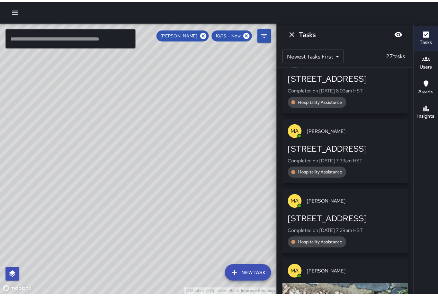
scroll to position [0, 0]
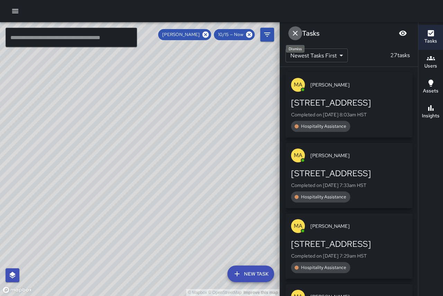
click at [295, 33] on icon "Dismiss" at bounding box center [295, 33] width 5 height 5
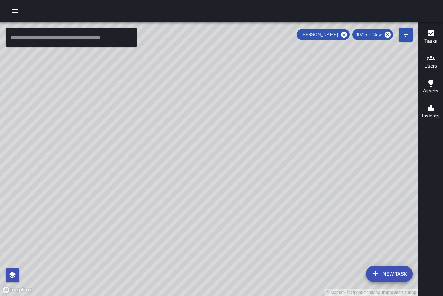
drag, startPoint x: 376, startPoint y: 206, endPoint x: 179, endPoint y: 52, distance: 250.0
click at [179, 52] on div "© Mapbox © OpenStreetMap Improve this map" at bounding box center [209, 159] width 418 height 274
click at [402, 36] on icon "Filters" at bounding box center [405, 34] width 8 height 8
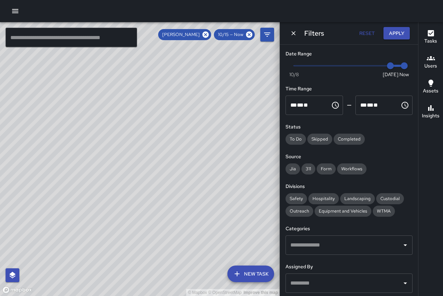
click at [370, 37] on button "Reset" at bounding box center [367, 33] width 22 height 13
click at [293, 34] on icon "Dismiss" at bounding box center [293, 33] width 4 height 4
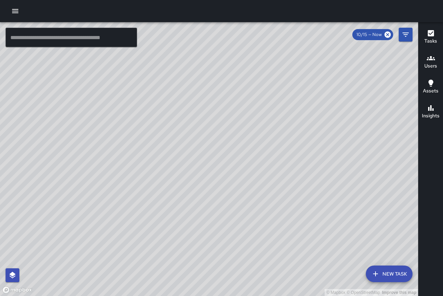
drag, startPoint x: 358, startPoint y: 173, endPoint x: 262, endPoint y: 91, distance: 125.7
click at [262, 91] on div "© Mapbox © OpenStreetMap Improve this map" at bounding box center [209, 159] width 418 height 274
drag, startPoint x: 338, startPoint y: 204, endPoint x: 275, endPoint y: 133, distance: 94.4
click at [275, 133] on div "© Mapbox © OpenStreetMap Improve this map" at bounding box center [209, 159] width 418 height 274
drag, startPoint x: 128, startPoint y: 136, endPoint x: 163, endPoint y: 158, distance: 41.0
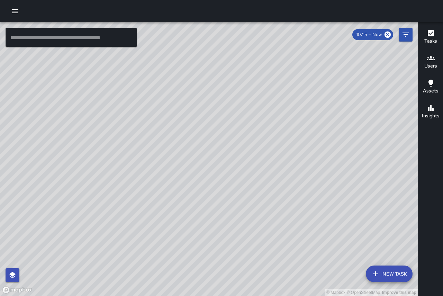
click at [163, 158] on div "© Mapbox © OpenStreetMap Improve this map" at bounding box center [209, 159] width 418 height 274
click at [6, 11] on div at bounding box center [221, 11] width 443 height 22
click at [11, 11] on icon "button" at bounding box center [15, 11] width 8 height 8
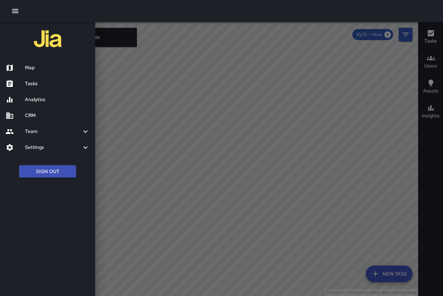
click at [46, 100] on h6 "Analytics" at bounding box center [57, 100] width 65 height 8
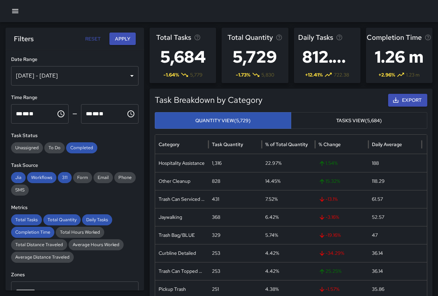
click at [366, 121] on button "Tasks View (5,684)" at bounding box center [359, 120] width 136 height 17
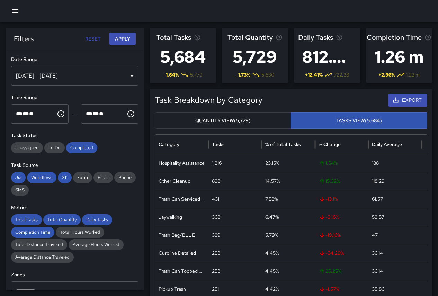
click at [256, 117] on button "Quantity View (5,729)" at bounding box center [223, 120] width 136 height 17
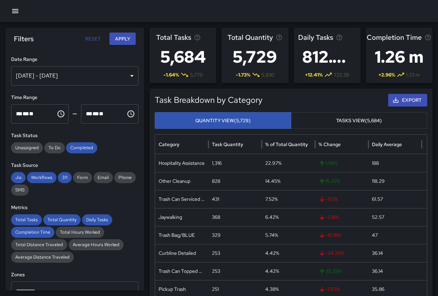
click at [186, 54] on h3 "5,684" at bounding box center [183, 57] width 54 height 28
click at [215, 56] on div "Total Tasks 5,684 -1.64 % 5,779" at bounding box center [182, 55] width 66 height 55
click at [237, 58] on h3 "5,729" at bounding box center [254, 57] width 55 height 28
click at [404, 58] on h3 "1.26 m" at bounding box center [398, 57] width 65 height 28
click at [371, 123] on button "Tasks View (5,684)" at bounding box center [359, 120] width 136 height 17
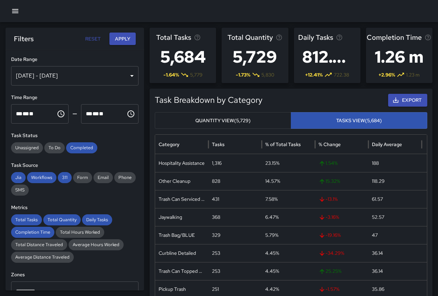
click at [411, 95] on button "Export" at bounding box center [407, 100] width 39 height 13
click at [98, 39] on button "Reset" at bounding box center [93, 39] width 22 height 13
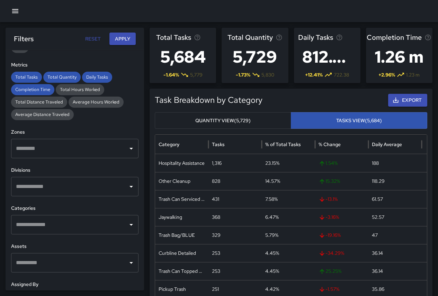
scroll to position [149, 0]
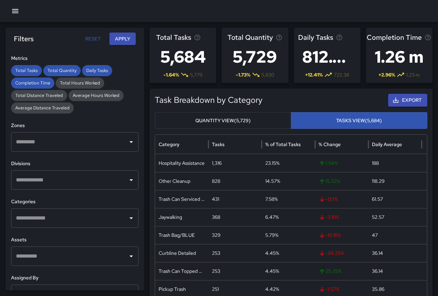
click at [126, 137] on button "Open" at bounding box center [131, 142] width 10 height 10
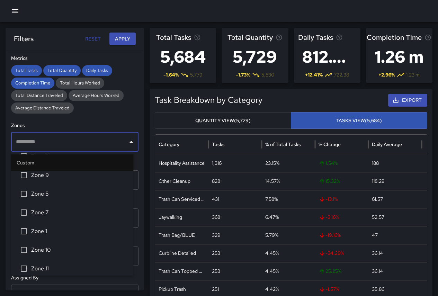
scroll to position [8, 0]
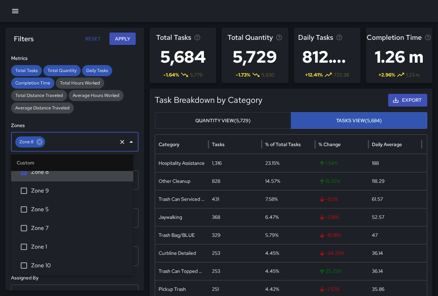
click at [129, 141] on icon "Close" at bounding box center [130, 142] width 3 height 2
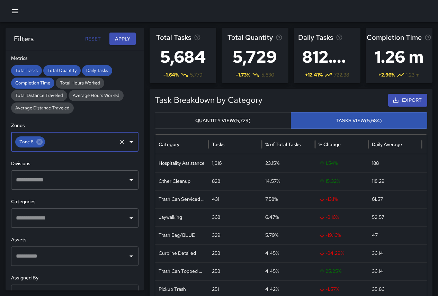
click at [127, 181] on icon "Open" at bounding box center [131, 180] width 8 height 8
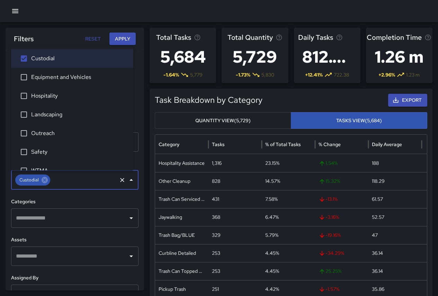
click at [128, 178] on icon "Close" at bounding box center [131, 180] width 8 height 8
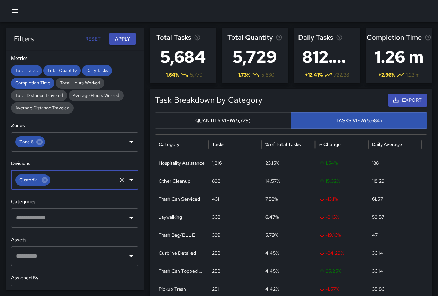
click at [128, 224] on div "​" at bounding box center [74, 217] width 127 height 19
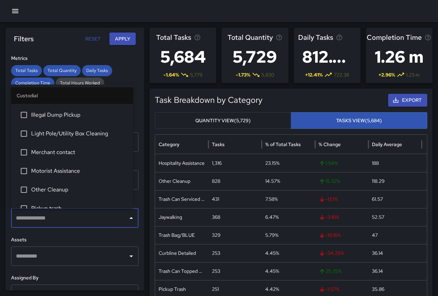
scroll to position [242, 0]
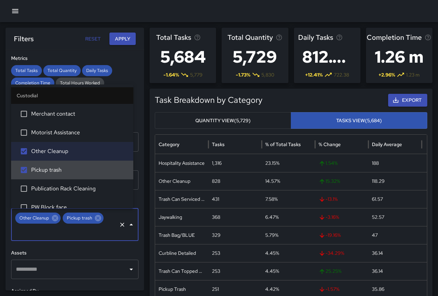
click at [129, 225] on icon "Close" at bounding box center [130, 225] width 3 height 2
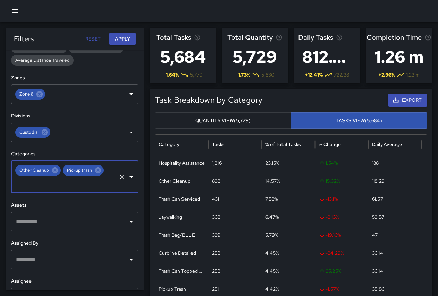
scroll to position [219, 0]
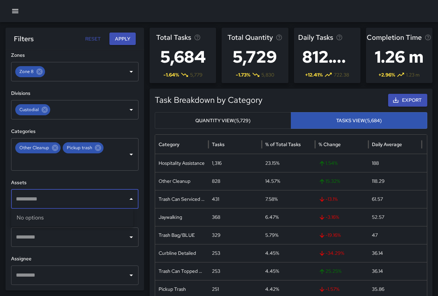
click at [114, 195] on input "text" at bounding box center [69, 198] width 111 height 13
click at [127, 198] on icon "Close" at bounding box center [131, 199] width 8 height 8
click at [127, 198] on icon "Open" at bounding box center [131, 199] width 8 height 8
click at [127, 198] on icon "Close" at bounding box center [131, 199] width 8 height 8
click at [127, 198] on icon "Open" at bounding box center [131, 199] width 8 height 8
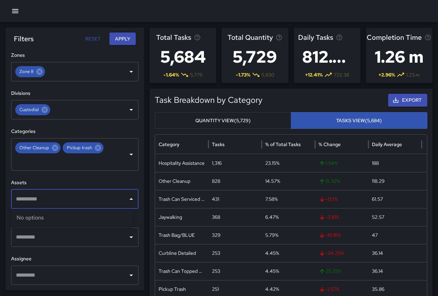
click at [127, 234] on icon "Open" at bounding box center [131, 237] width 8 height 8
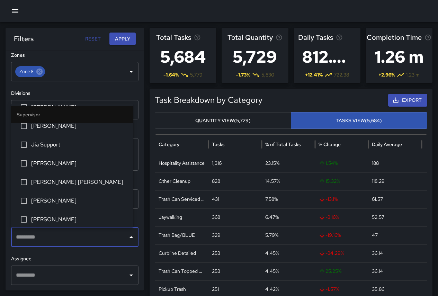
scroll to position [138, 0]
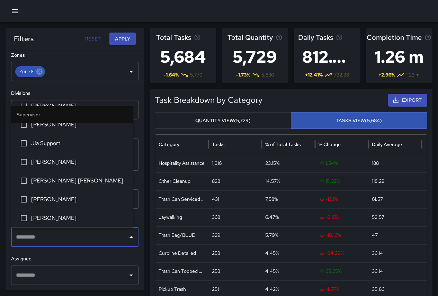
click at [128, 238] on icon "Close" at bounding box center [131, 237] width 8 height 8
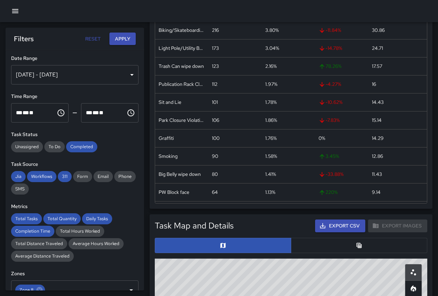
scroll to position [0, 0]
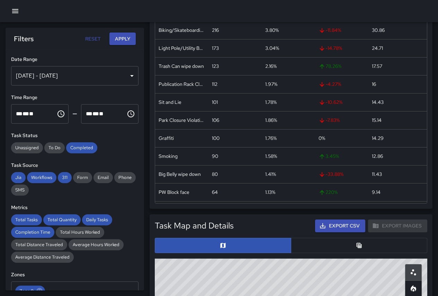
click at [122, 39] on button "Apply" at bounding box center [122, 39] width 26 height 13
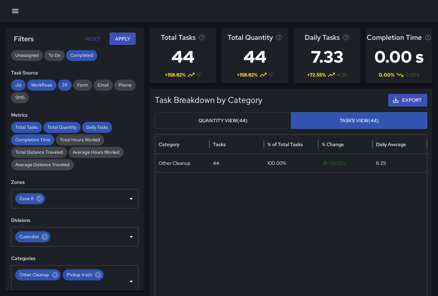
scroll to position [104, 0]
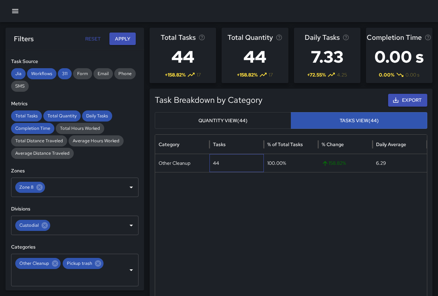
click at [259, 163] on div "44" at bounding box center [236, 163] width 54 height 18
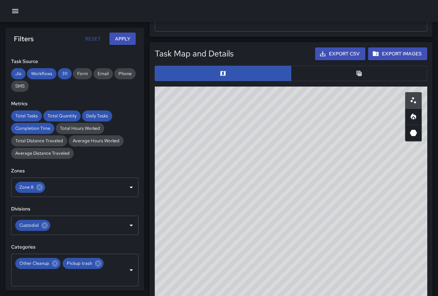
scroll to position [298, 0]
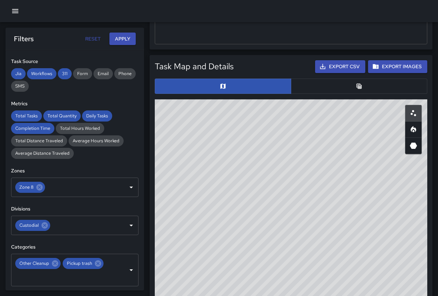
drag, startPoint x: 399, startPoint y: 214, endPoint x: 253, endPoint y: 100, distance: 184.8
click at [254, 100] on div "© Mapbox © OpenStreetMap Improve this map" at bounding box center [291, 237] width 272 height 277
drag, startPoint x: 331, startPoint y: 146, endPoint x: 301, endPoint y: 144, distance: 30.5
click at [301, 144] on div "© Mapbox © OpenStreetMap Improve this map" at bounding box center [291, 237] width 272 height 277
click at [413, 130] on icon "Heatmap" at bounding box center [413, 130] width 2 height 2
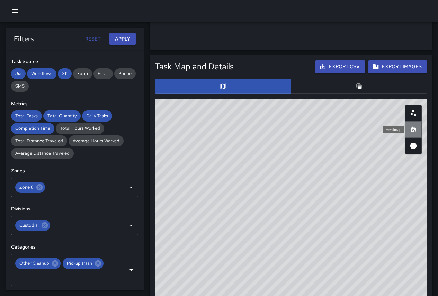
click at [413, 130] on icon "Heatmap" at bounding box center [413, 130] width 2 height 2
click at [413, 144] on icon "3D Heatmap" at bounding box center [413, 146] width 7 height 6
drag, startPoint x: 304, startPoint y: 182, endPoint x: 326, endPoint y: 233, distance: 55.9
click at [326, 233] on div "© Mapbox © OpenStreetMap Improve this map" at bounding box center [291, 237] width 272 height 277
click at [412, 117] on button "button" at bounding box center [413, 113] width 17 height 17
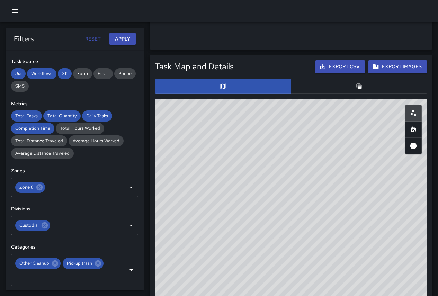
click at [416, 154] on button "button" at bounding box center [413, 145] width 17 height 17
click at [412, 107] on button "button" at bounding box center [413, 113] width 17 height 17
click at [276, 221] on div "© Mapbox © OpenStreetMap Improve this map" at bounding box center [291, 237] width 272 height 277
drag, startPoint x: 303, startPoint y: 190, endPoint x: 332, endPoint y: 225, distance: 45.5
click at [332, 225] on div "© Mapbox © OpenStreetMap Improve this map" at bounding box center [291, 237] width 272 height 277
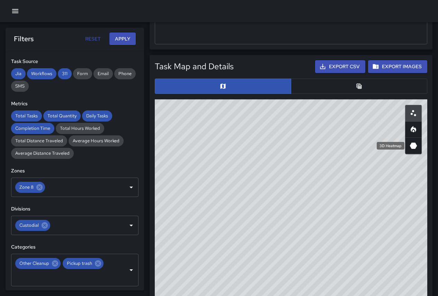
click at [415, 146] on icon "3D Heatmap" at bounding box center [413, 146] width 7 height 6
click at [413, 132] on icon "Heatmap" at bounding box center [413, 130] width 2 height 2
click at [413, 143] on icon "3D Heatmap" at bounding box center [413, 146] width 7 height 6
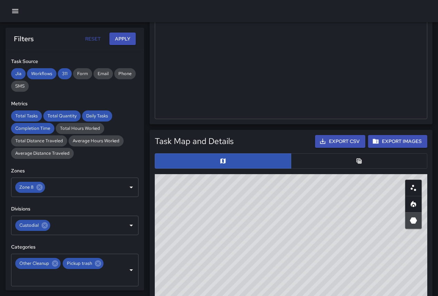
scroll to position [228, 0]
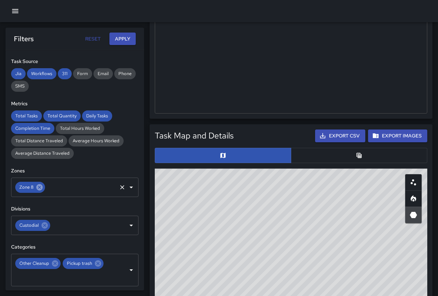
click at [38, 191] on icon at bounding box center [40, 187] width 8 height 8
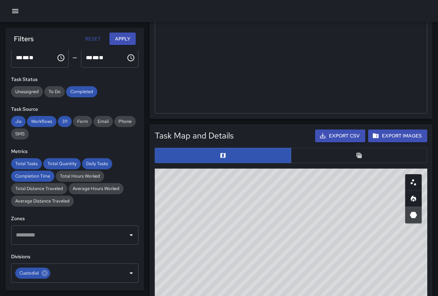
scroll to position [0, 0]
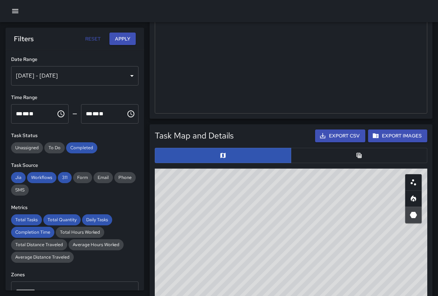
click at [129, 35] on button "Apply" at bounding box center [122, 39] width 26 height 13
drag, startPoint x: 305, startPoint y: 225, endPoint x: 404, endPoint y: 306, distance: 127.6
click at [404, 295] on html "**********" at bounding box center [219, 209] width 438 height 874
click at [413, 182] on icon "Scatterplot" at bounding box center [413, 182] width 8 height 8
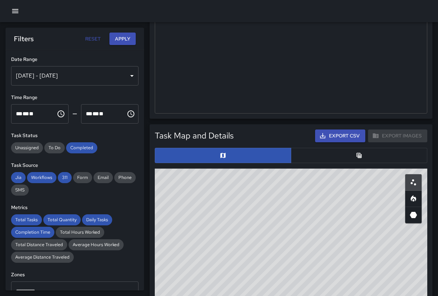
click at [416, 197] on icon "Heatmap" at bounding box center [413, 198] width 8 height 8
click at [414, 212] on icon "3D Heatmap" at bounding box center [413, 215] width 7 height 6
drag, startPoint x: 362, startPoint y: 234, endPoint x: 408, endPoint y: 299, distance: 79.0
click at [408, 295] on html "**********" at bounding box center [219, 209] width 438 height 874
drag, startPoint x: 265, startPoint y: 230, endPoint x: 352, endPoint y: 245, distance: 88.1
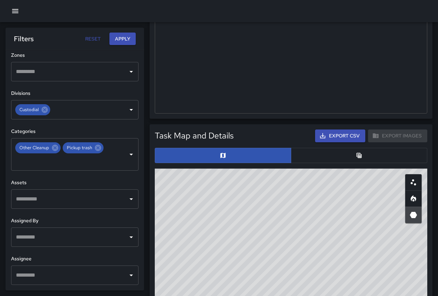
scroll to position [0, 0]
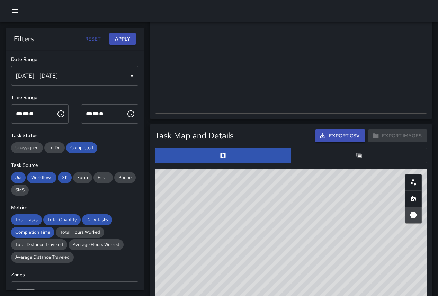
click at [98, 39] on button "Reset" at bounding box center [93, 39] width 22 height 13
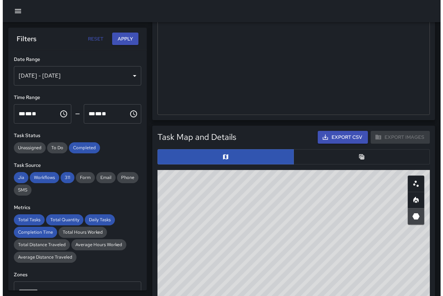
scroll to position [228, 0]
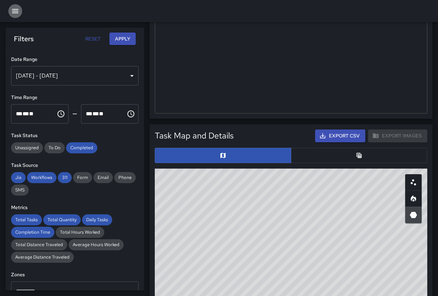
click at [18, 10] on icon "button" at bounding box center [15, 11] width 6 height 4
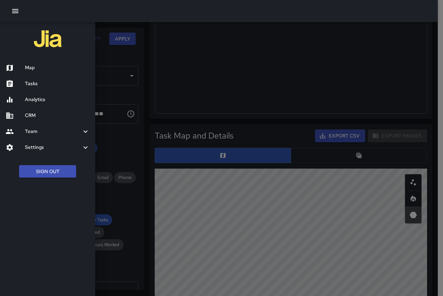
click at [32, 66] on h6 "Map" at bounding box center [57, 68] width 65 height 8
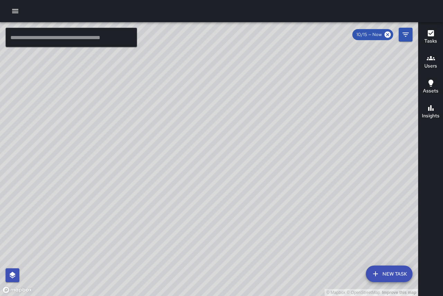
click at [19, 7] on button "button" at bounding box center [15, 11] width 14 height 14
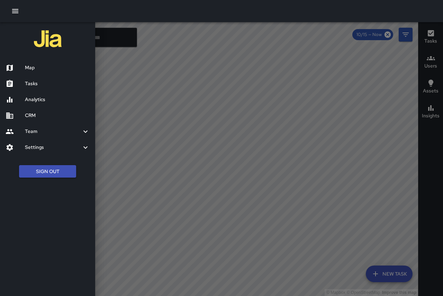
click at [36, 152] on div "Settings" at bounding box center [47, 147] width 95 height 16
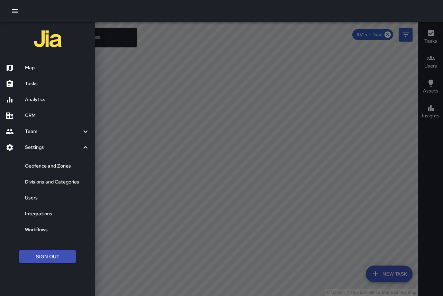
click at [55, 166] on h6 "Geofence and Zones" at bounding box center [57, 166] width 65 height 8
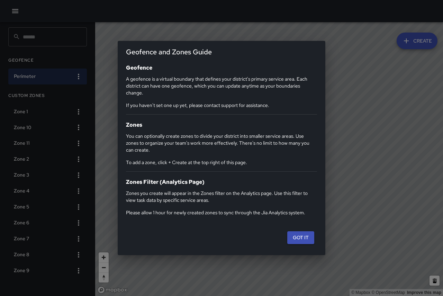
click at [307, 242] on button "Got it" at bounding box center [300, 237] width 27 height 13
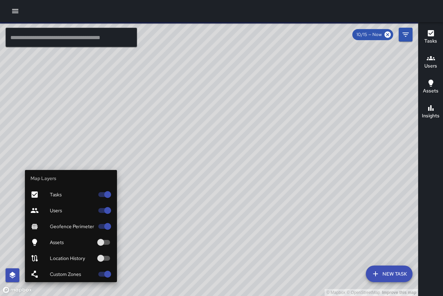
click at [15, 275] on icon "button" at bounding box center [12, 275] width 8 height 8
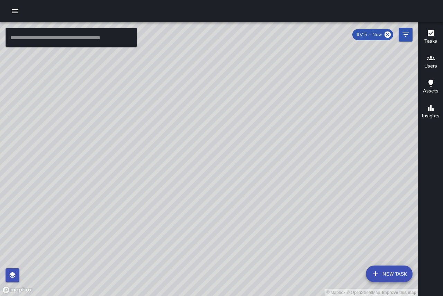
click at [11, 7] on icon "button" at bounding box center [15, 11] width 8 height 8
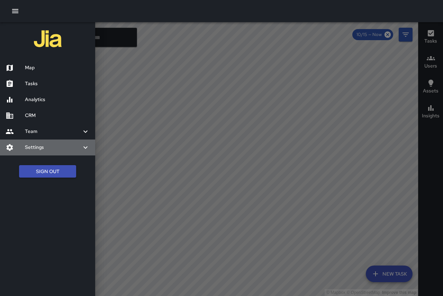
click at [24, 147] on div at bounding box center [15, 147] width 19 height 8
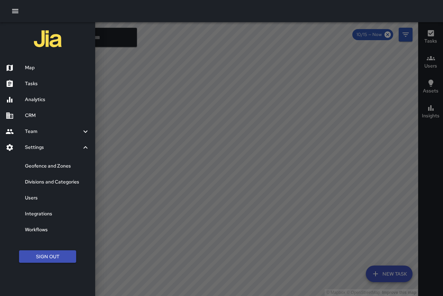
click at [47, 186] on div "Divisions and Categories" at bounding box center [47, 182] width 95 height 16
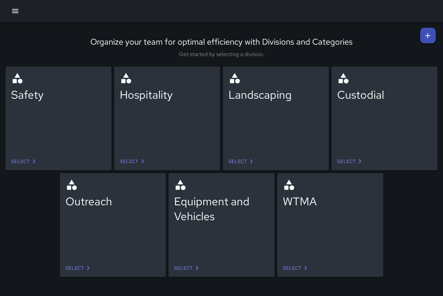
click at [354, 158] on link "Select" at bounding box center [350, 161] width 33 height 13
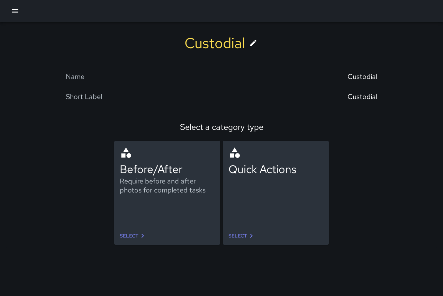
click at [137, 237] on link "Select" at bounding box center [133, 235] width 33 height 13
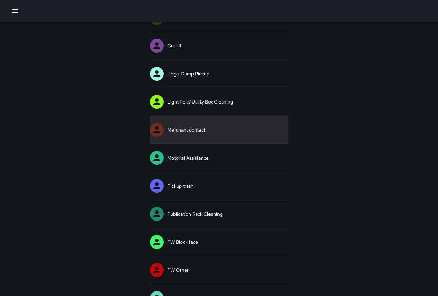
scroll to position [138, 0]
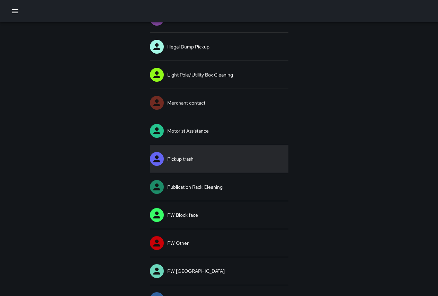
click at [190, 158] on link "Pickup trash" at bounding box center [219, 159] width 138 height 28
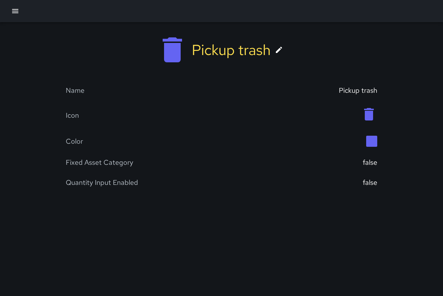
click at [356, 93] on div "Pickup trash" at bounding box center [358, 90] width 38 height 9
click at [340, 90] on div "Pickup trash" at bounding box center [358, 90] width 38 height 9
click at [281, 51] on icon at bounding box center [279, 50] width 8 height 8
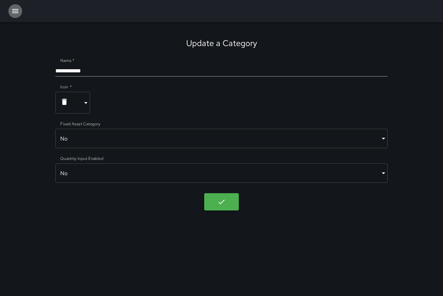
click at [15, 15] on icon "button" at bounding box center [15, 11] width 8 height 8
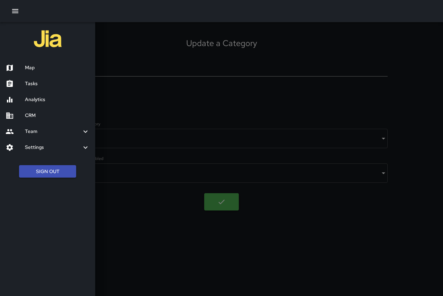
click at [41, 150] on h6 "Settings" at bounding box center [53, 148] width 56 height 8
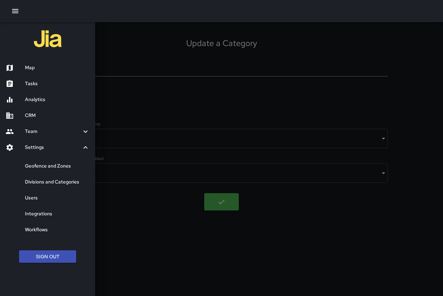
click at [46, 182] on h6 "Divisions and Categories" at bounding box center [57, 182] width 65 height 8
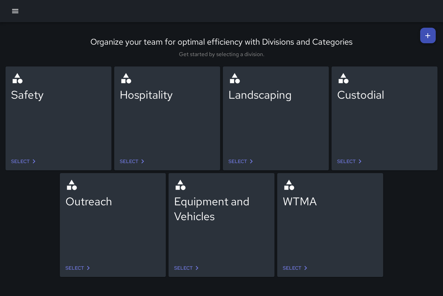
click at [358, 158] on icon at bounding box center [360, 161] width 8 height 8
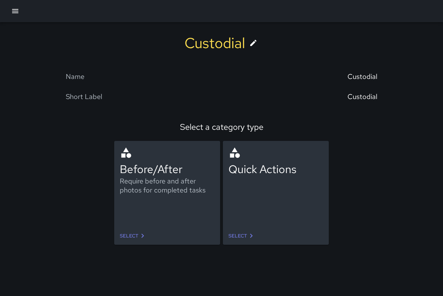
click at [242, 237] on link "Select" at bounding box center [242, 235] width 33 height 13
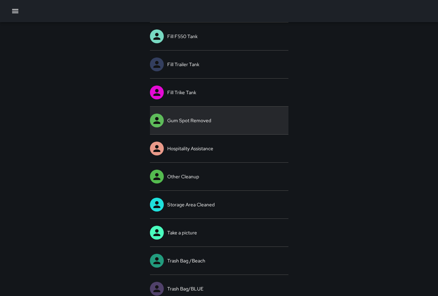
scroll to position [105, 0]
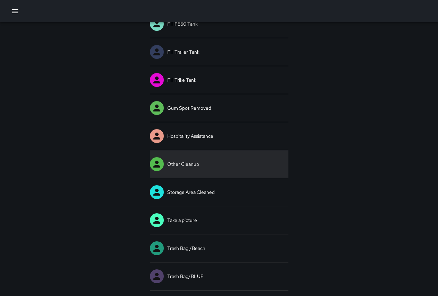
click at [206, 162] on link "Other Cleanup" at bounding box center [219, 164] width 138 height 28
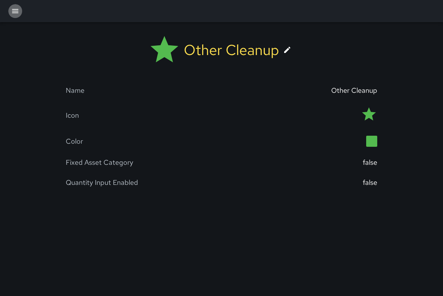
click at [20, 11] on button "button" at bounding box center [15, 11] width 14 height 14
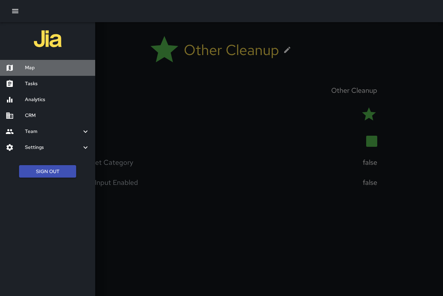
click at [43, 70] on h6 "Map" at bounding box center [57, 68] width 65 height 8
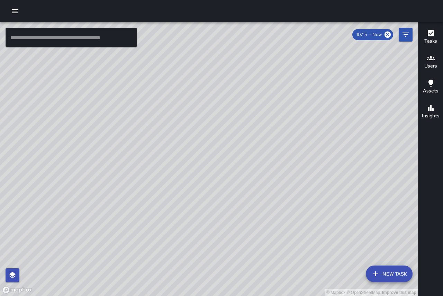
click at [15, 14] on icon "button" at bounding box center [15, 11] width 8 height 8
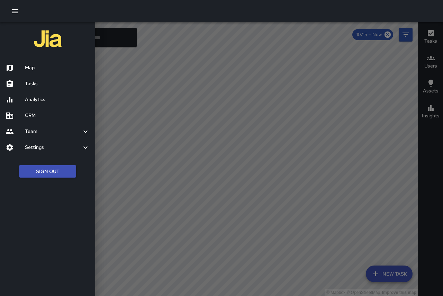
click at [33, 146] on h6 "Settings" at bounding box center [53, 148] width 56 height 8
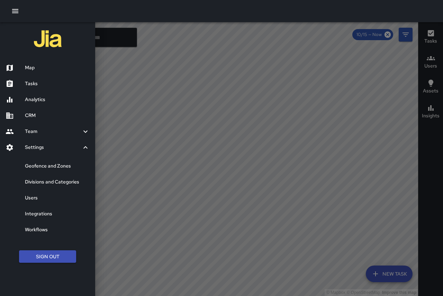
click at [41, 200] on h6 "Users" at bounding box center [57, 198] width 65 height 8
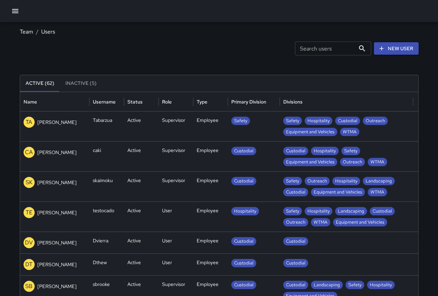
scroll to position [397, 0]
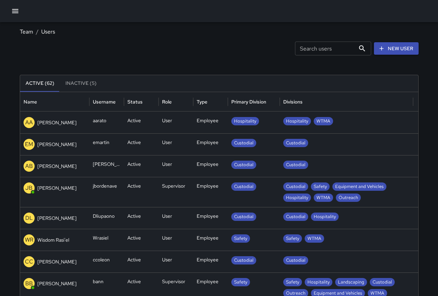
click at [13, 9] on icon "button" at bounding box center [15, 11] width 8 height 8
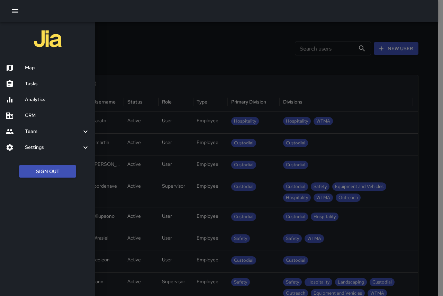
click at [24, 150] on div at bounding box center [15, 147] width 19 height 8
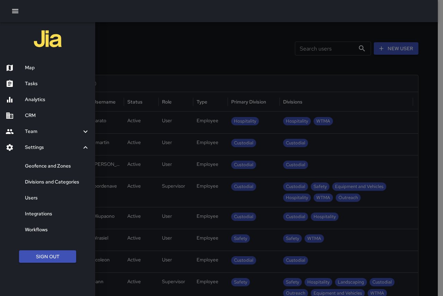
click at [45, 212] on h6 "Integrations" at bounding box center [57, 214] width 65 height 8
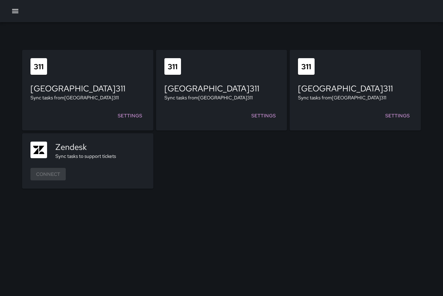
click at [271, 109] on link "Settings" at bounding box center [263, 115] width 30 height 13
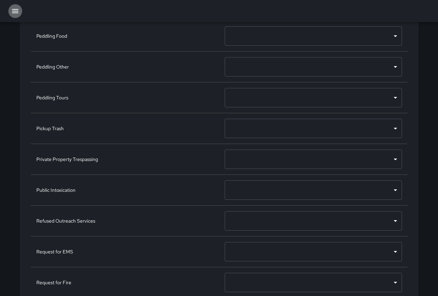
click at [12, 9] on icon "button" at bounding box center [15, 11] width 8 height 8
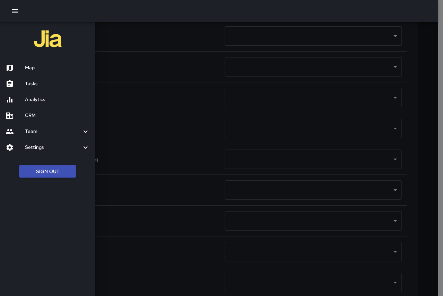
click at [187, 164] on div at bounding box center [221, 148] width 443 height 296
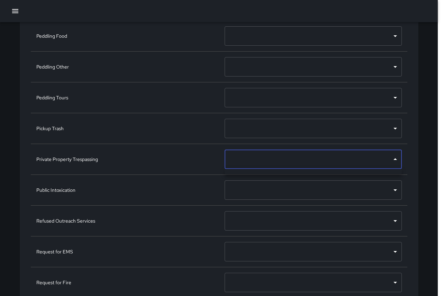
click at [395, 159] on div at bounding box center [221, 148] width 443 height 296
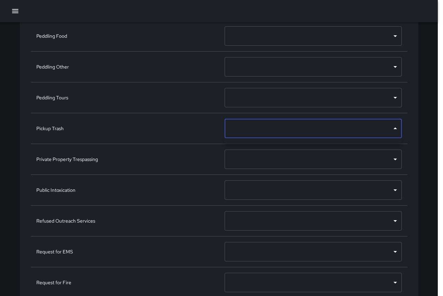
click at [395, 127] on div at bounding box center [221, 148] width 443 height 296
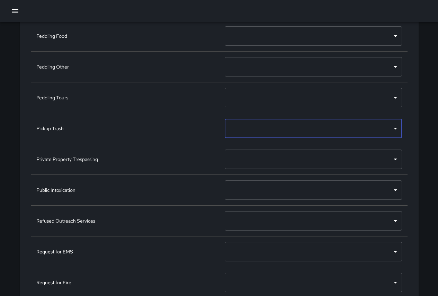
click at [12, 12] on icon "button" at bounding box center [15, 11] width 8 height 8
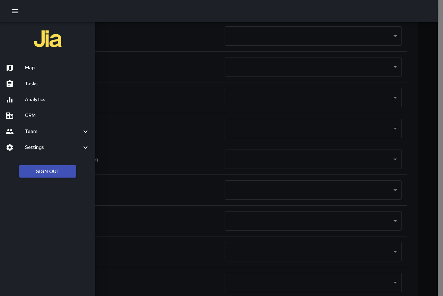
click at [29, 72] on div "Map" at bounding box center [47, 68] width 95 height 16
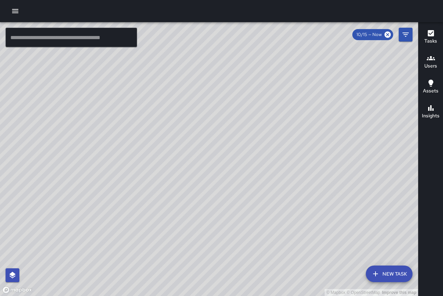
click at [16, 15] on button "button" at bounding box center [15, 11] width 14 height 14
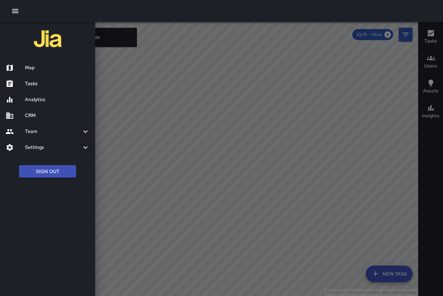
click at [38, 135] on h6 "Team" at bounding box center [53, 132] width 56 height 8
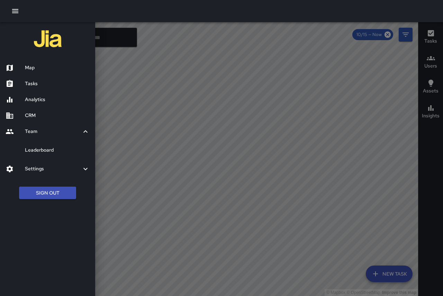
click at [37, 116] on h6 "CRM" at bounding box center [57, 116] width 65 height 8
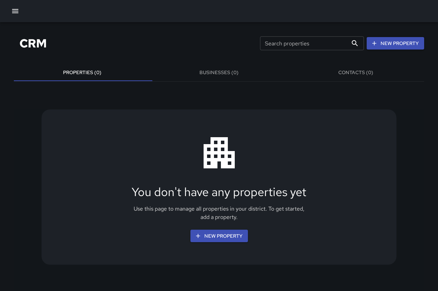
click at [238, 71] on button "Businesses (0)" at bounding box center [219, 72] width 137 height 17
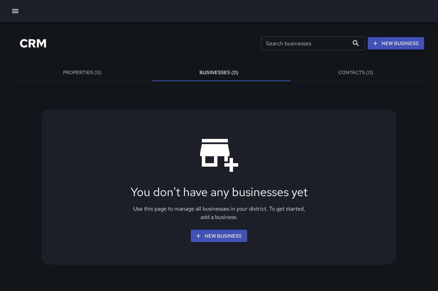
click at [365, 74] on button "Contacts (0)" at bounding box center [355, 72] width 137 height 17
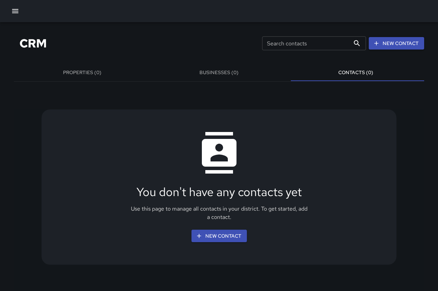
click at [112, 75] on button "Properties (0)" at bounding box center [82, 72] width 137 height 17
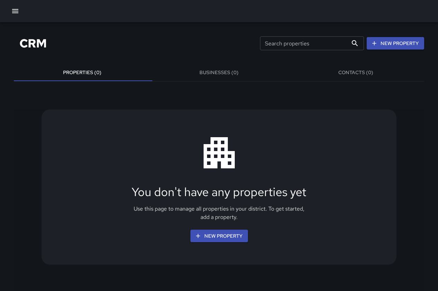
click at [204, 238] on button "New Property" at bounding box center [218, 235] width 57 height 13
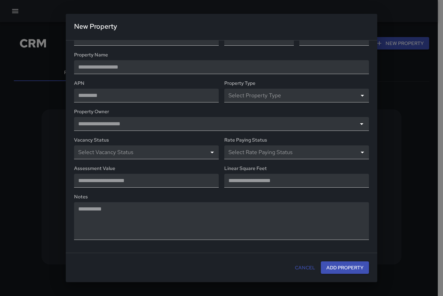
scroll to position [57, 0]
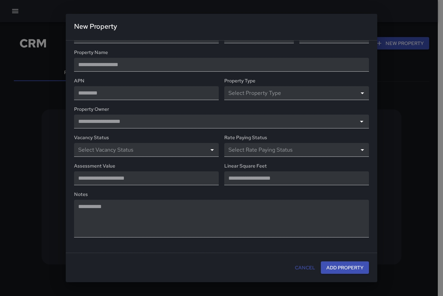
click at [303, 273] on button "Cancel" at bounding box center [305, 267] width 26 height 13
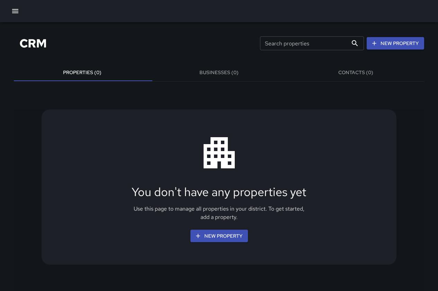
click at [218, 66] on button "Businesses (0)" at bounding box center [219, 72] width 137 height 17
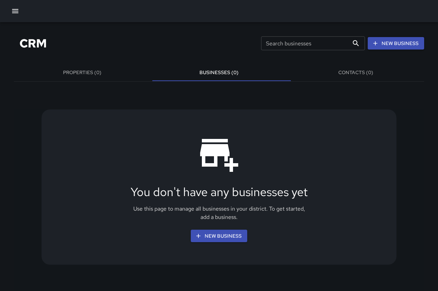
click at [230, 243] on div "You don't have any businesses yet Use this page to manage all businesses in you…" at bounding box center [219, 186] width 355 height 155
click at [233, 236] on button "New Business" at bounding box center [219, 235] width 56 height 13
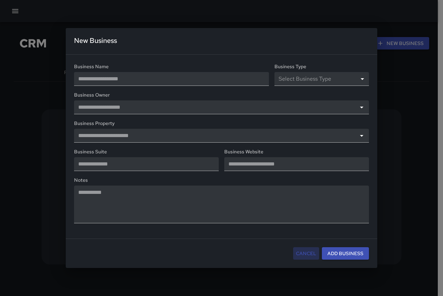
click at [310, 248] on button "Cancel" at bounding box center [306, 253] width 26 height 13
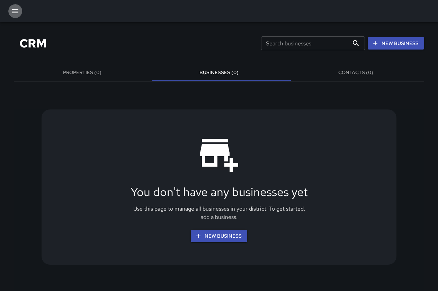
click at [12, 16] on button "button" at bounding box center [15, 11] width 14 height 14
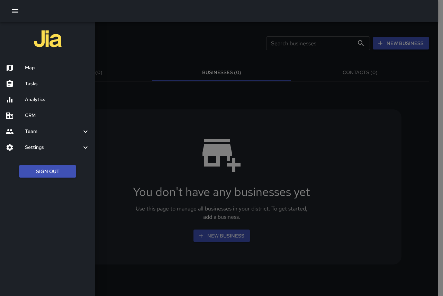
click at [33, 66] on h6 "Map" at bounding box center [57, 68] width 65 height 8
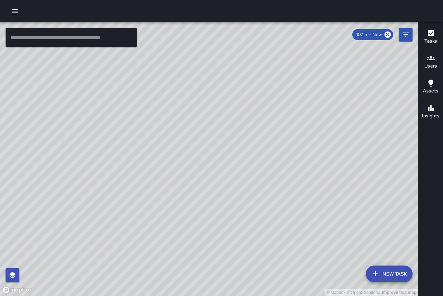
drag, startPoint x: 401, startPoint y: 156, endPoint x: 219, endPoint y: 74, distance: 199.6
click at [219, 74] on div "© Mapbox © OpenStreetMap Improve this map" at bounding box center [209, 159] width 418 height 274
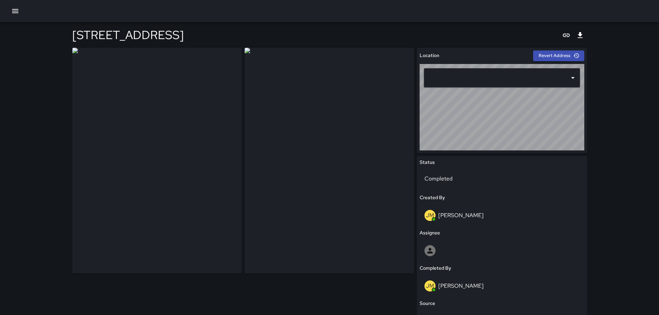
type input "**********"
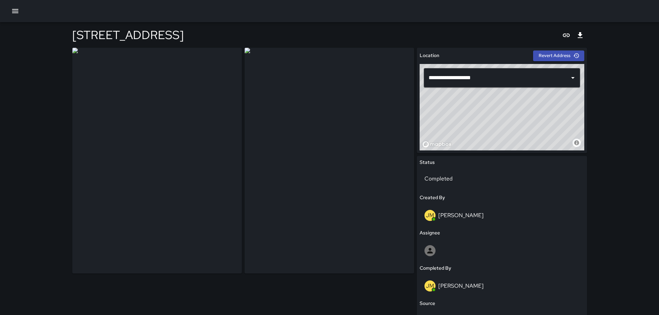
click at [11, 14] on button "button" at bounding box center [15, 11] width 14 height 14
